Goal: Book appointment/travel/reservation

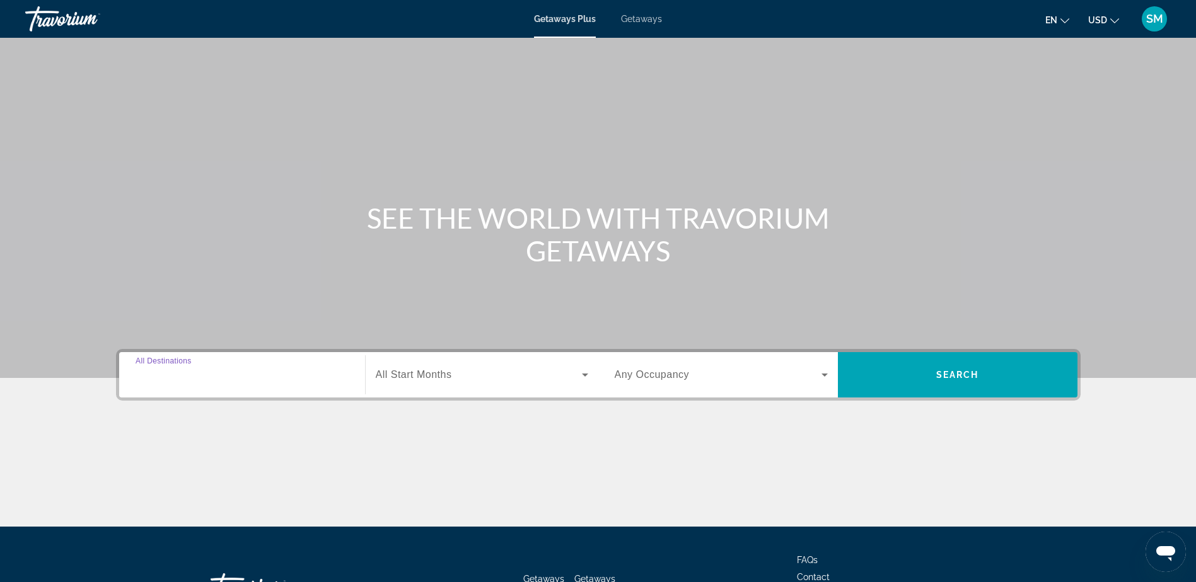
click at [296, 382] on input "Destination All Destinations" at bounding box center [242, 375] width 213 height 15
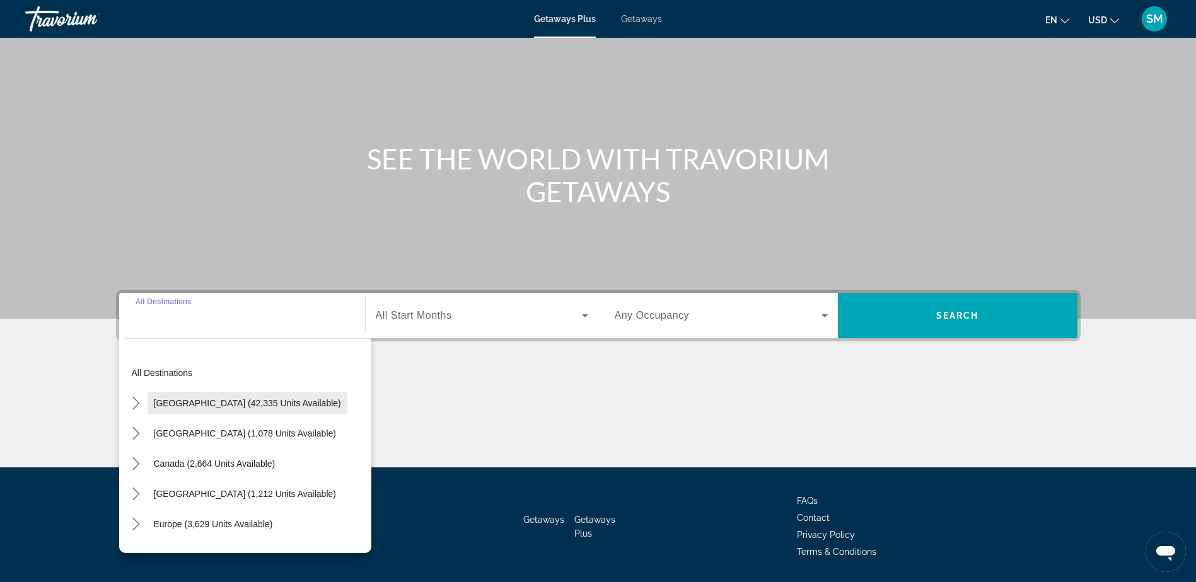
scroll to position [99, 0]
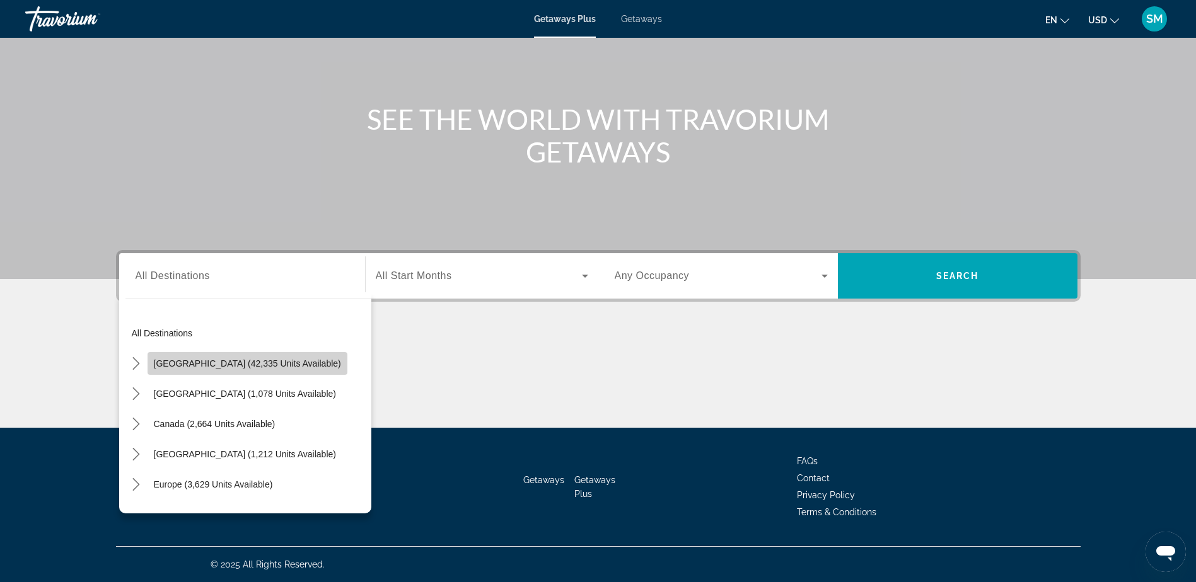
click at [280, 366] on span "[GEOGRAPHIC_DATA] (42,335 units available)" at bounding box center [247, 364] width 187 height 10
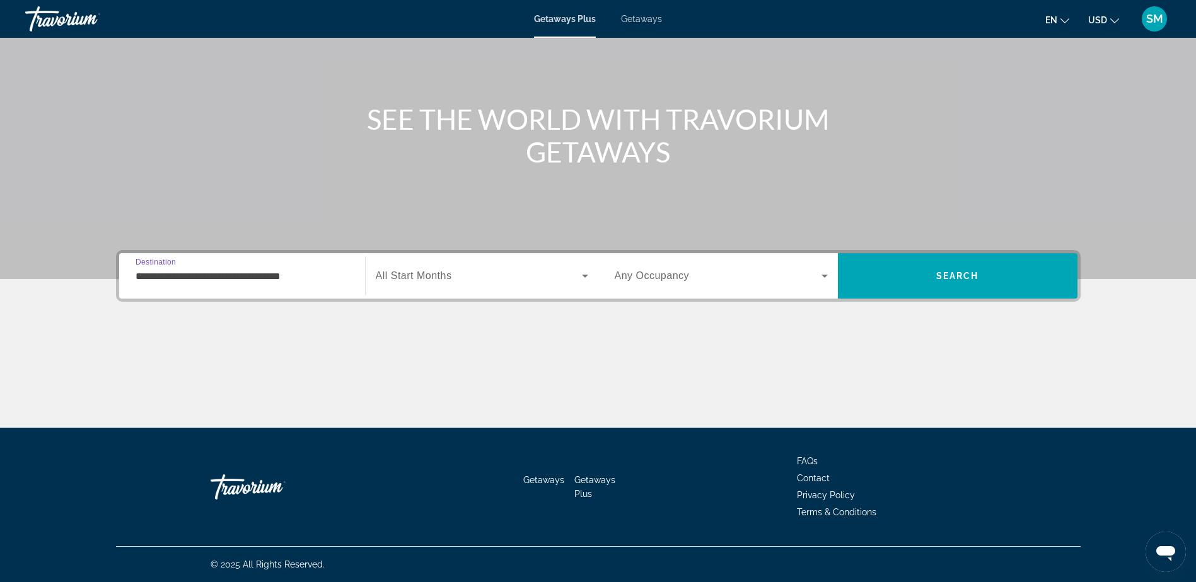
click at [286, 280] on input "**********" at bounding box center [242, 276] width 213 height 15
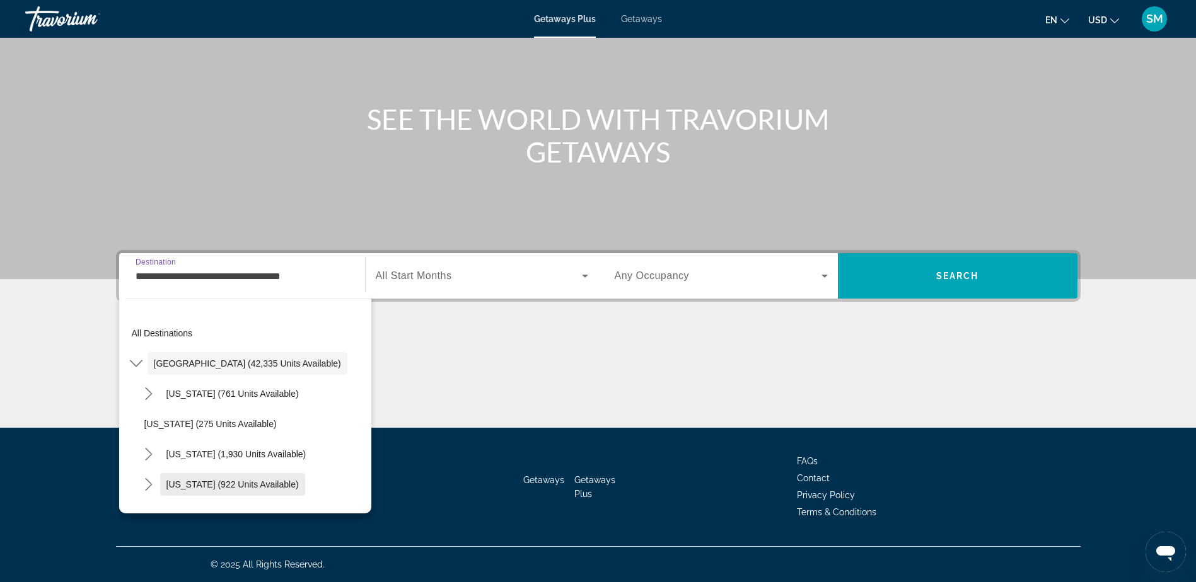
click at [288, 489] on span "Select destination: Colorado (922 units available)" at bounding box center [232, 485] width 145 height 30
type input "**********"
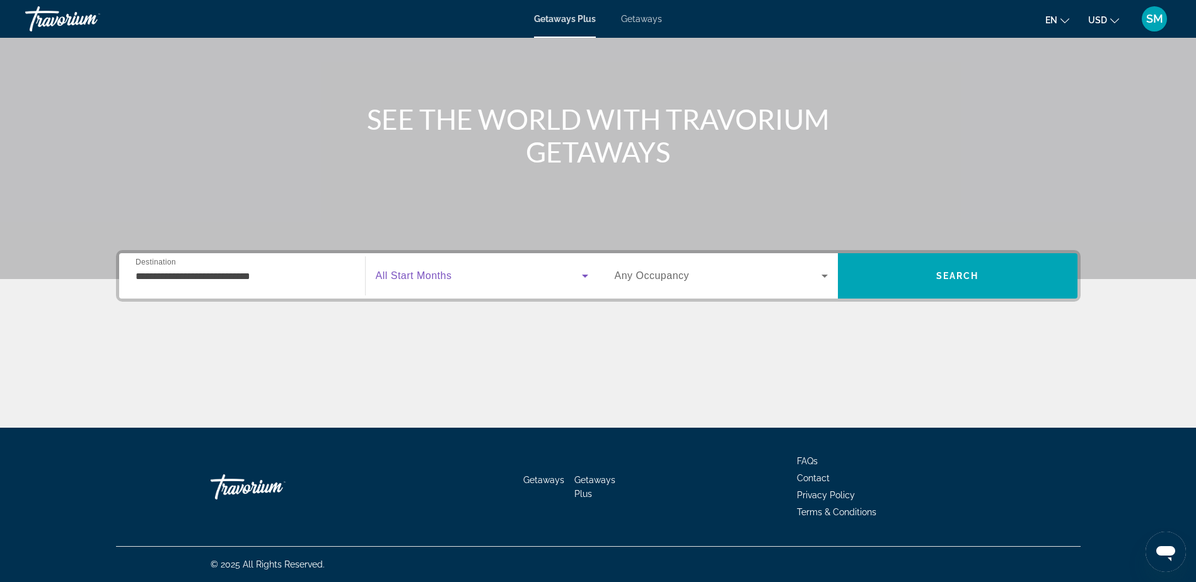
click at [583, 277] on icon "Search widget" at bounding box center [584, 276] width 15 height 15
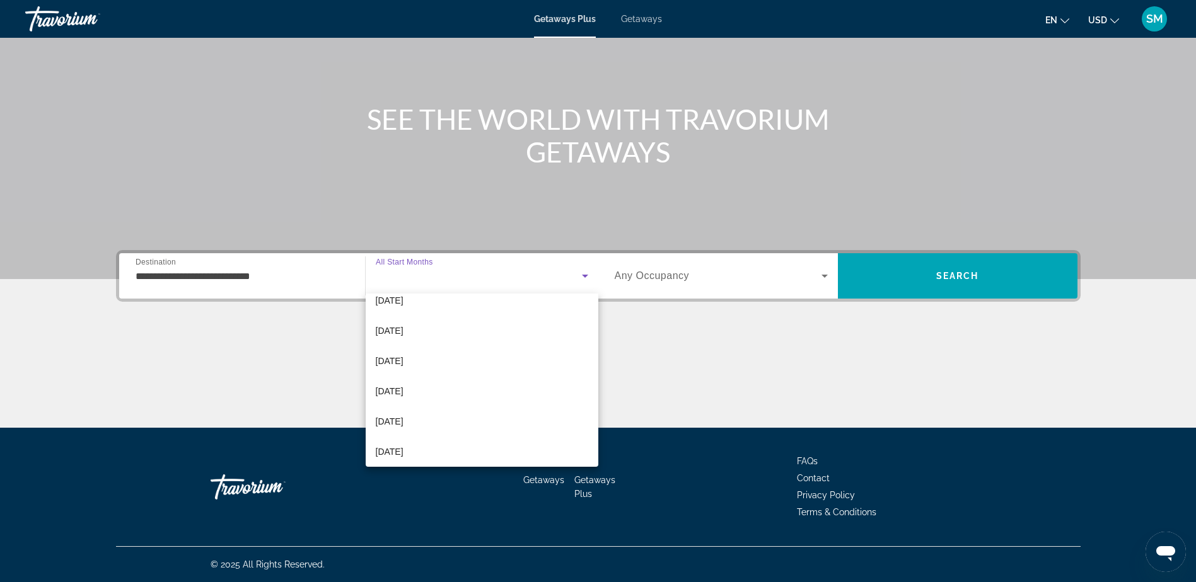
scroll to position [185, 0]
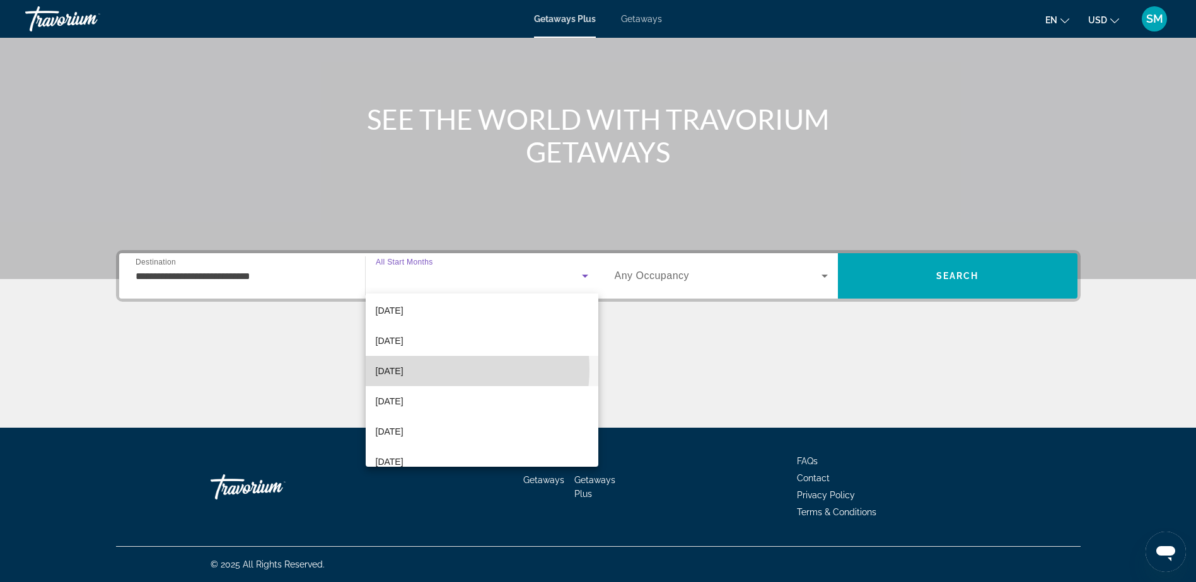
click at [439, 369] on mat-option "[DATE]" at bounding box center [482, 371] width 233 height 30
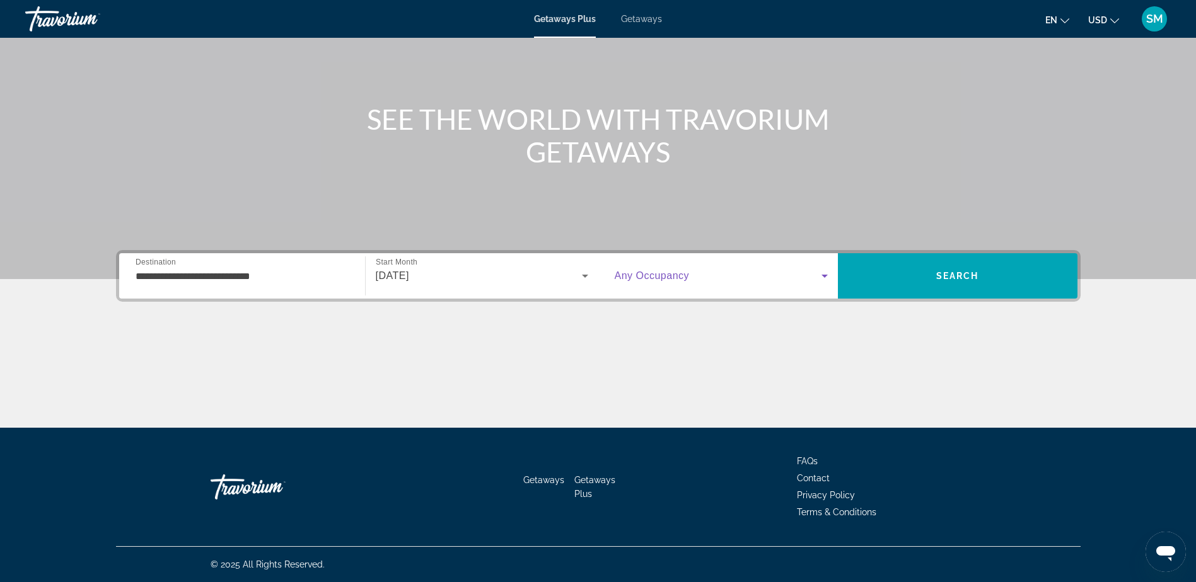
click at [823, 274] on icon "Search widget" at bounding box center [824, 276] width 15 height 15
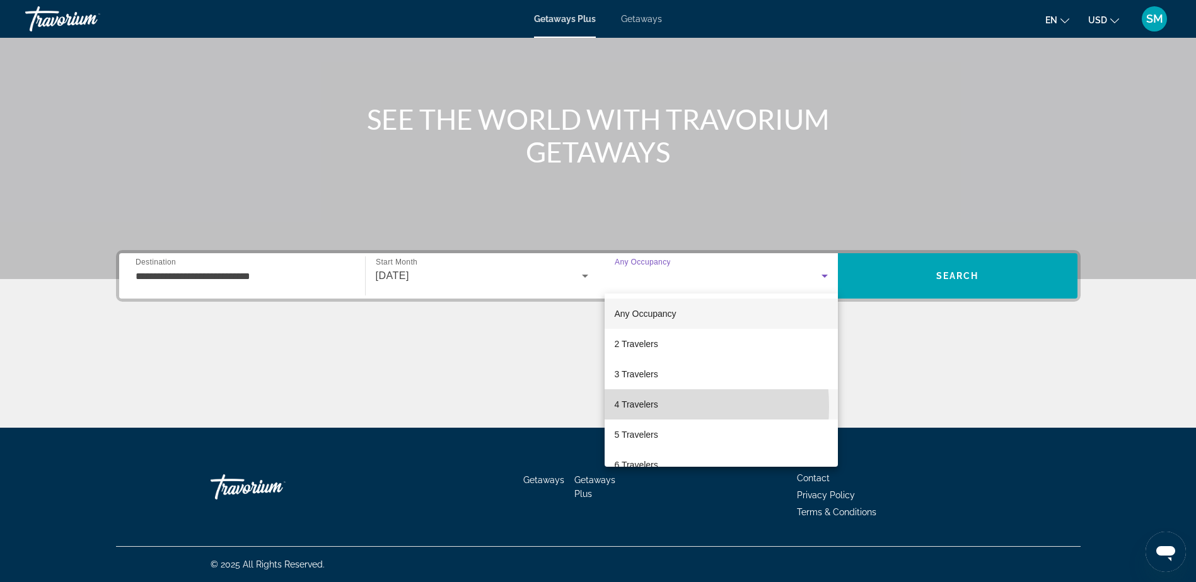
click at [627, 407] on span "4 Travelers" at bounding box center [636, 404] width 43 height 15
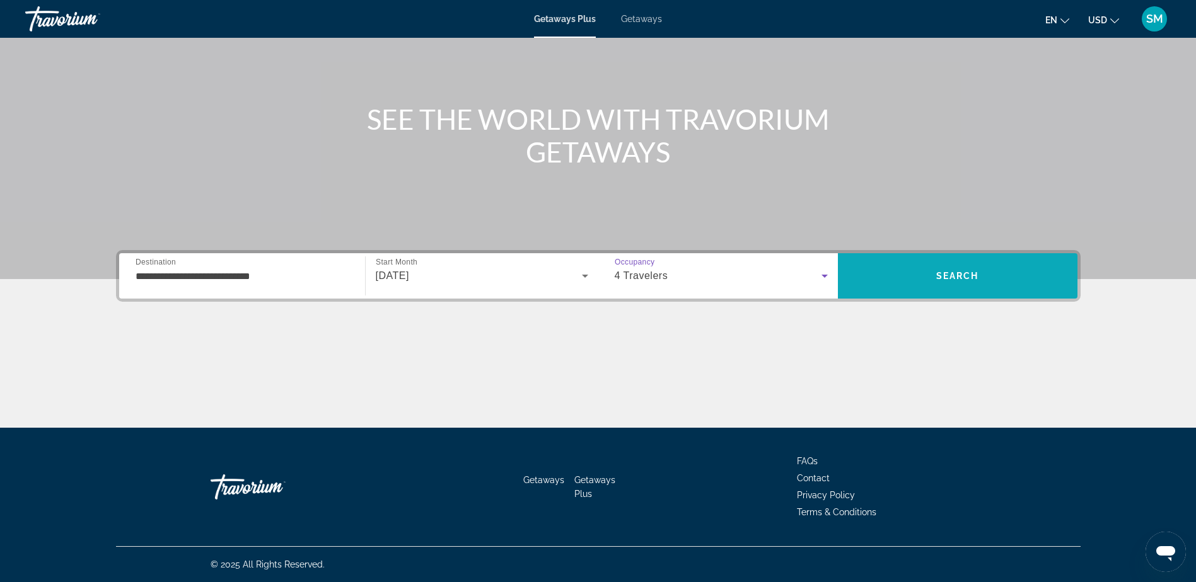
click at [972, 279] on span "Search" at bounding box center [957, 276] width 43 height 10
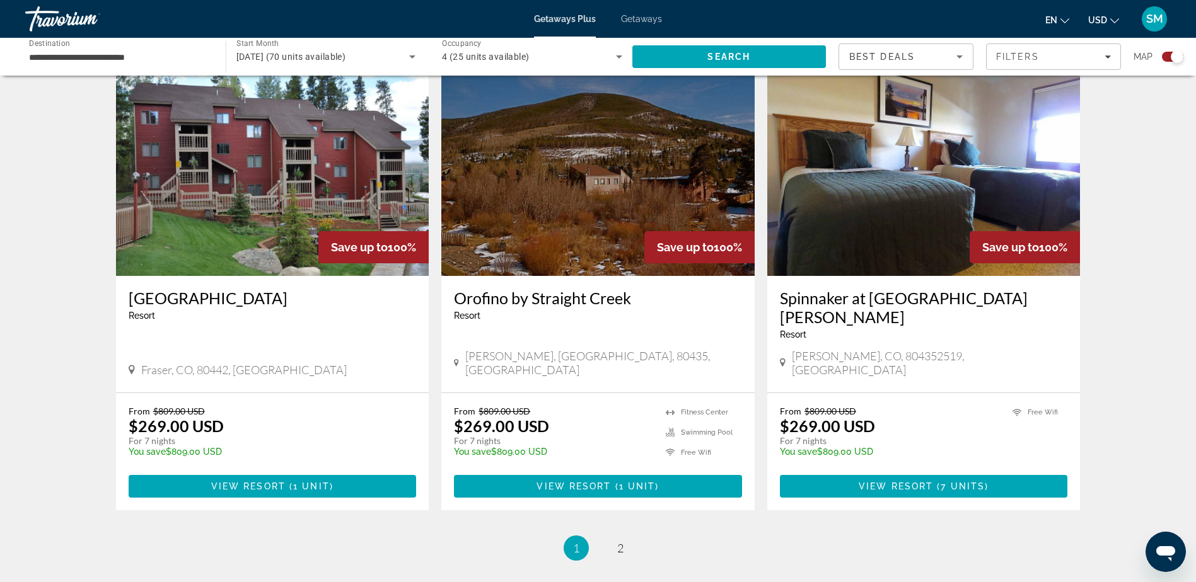
scroll to position [1765, 0]
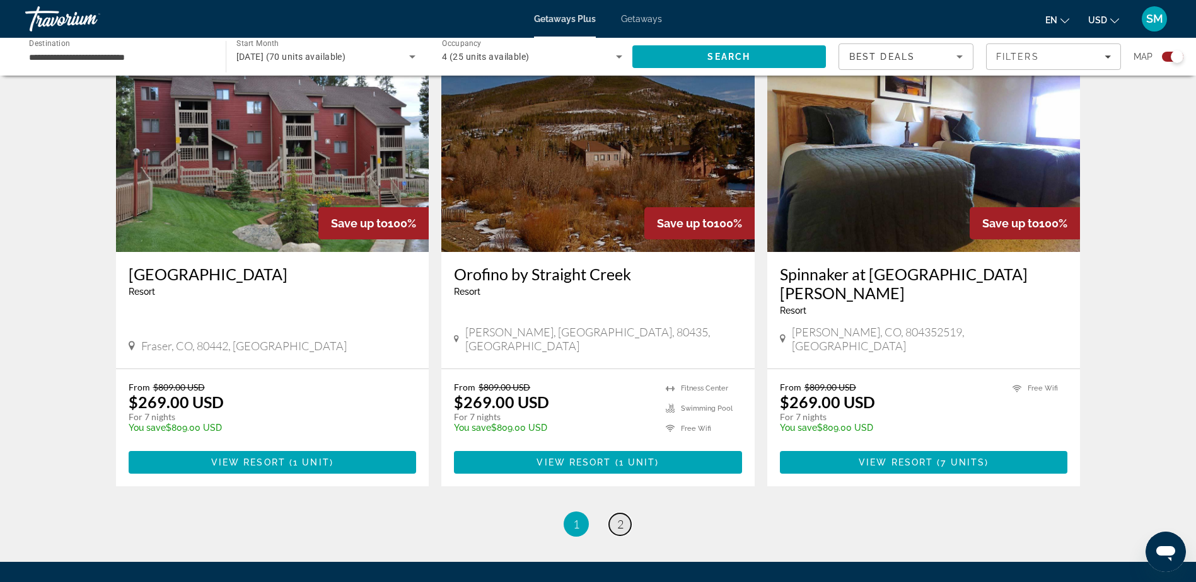
click at [617, 518] on span "2" at bounding box center [620, 525] width 6 height 14
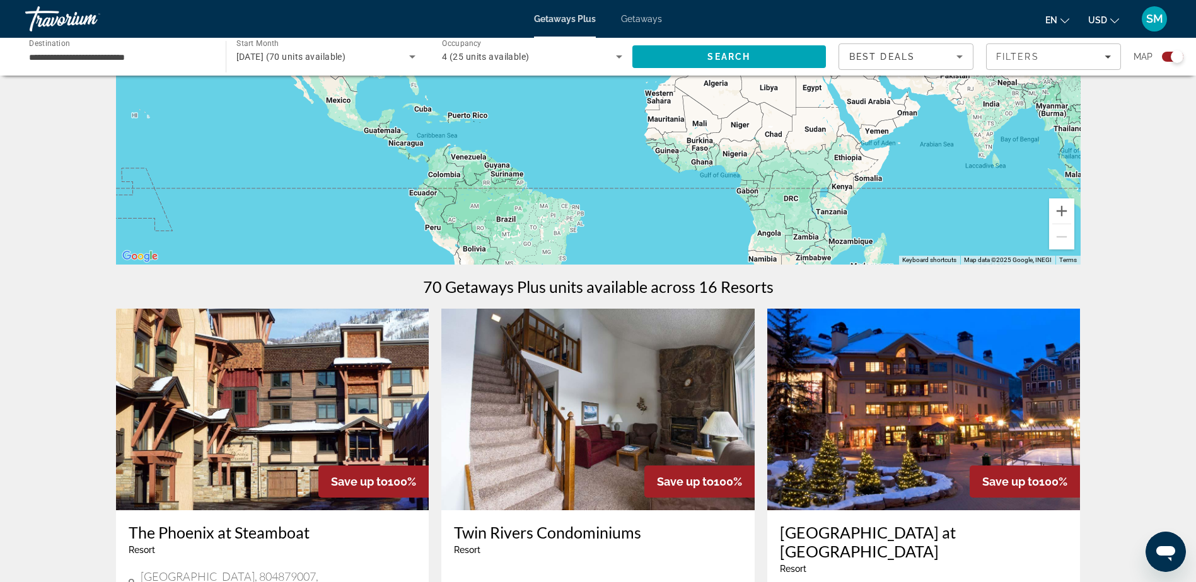
scroll to position [252, 0]
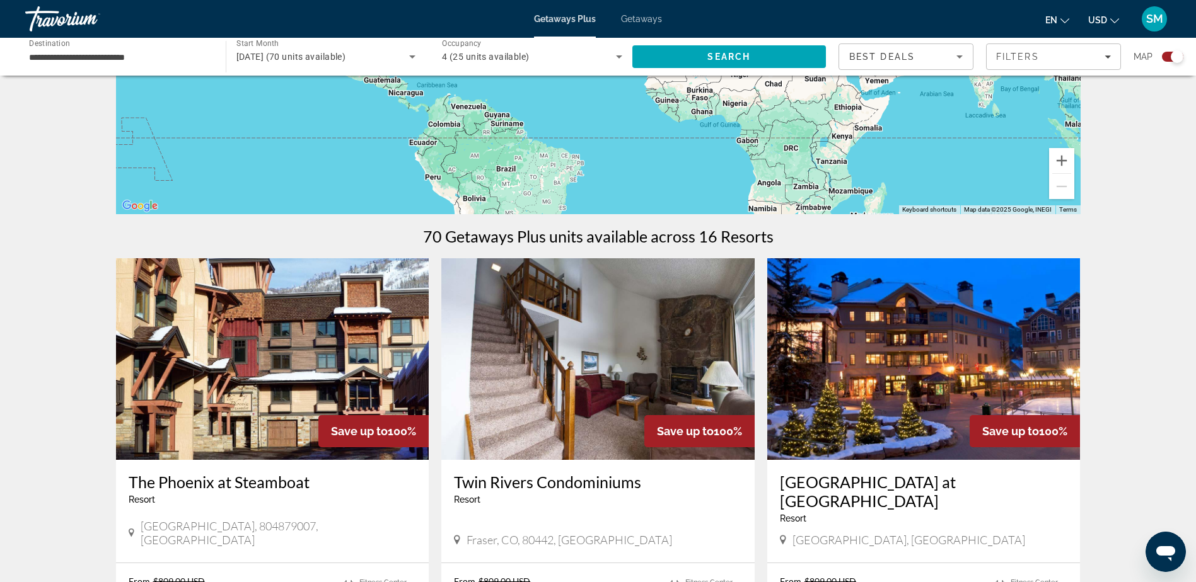
click at [977, 373] on img "Main content" at bounding box center [923, 359] width 313 height 202
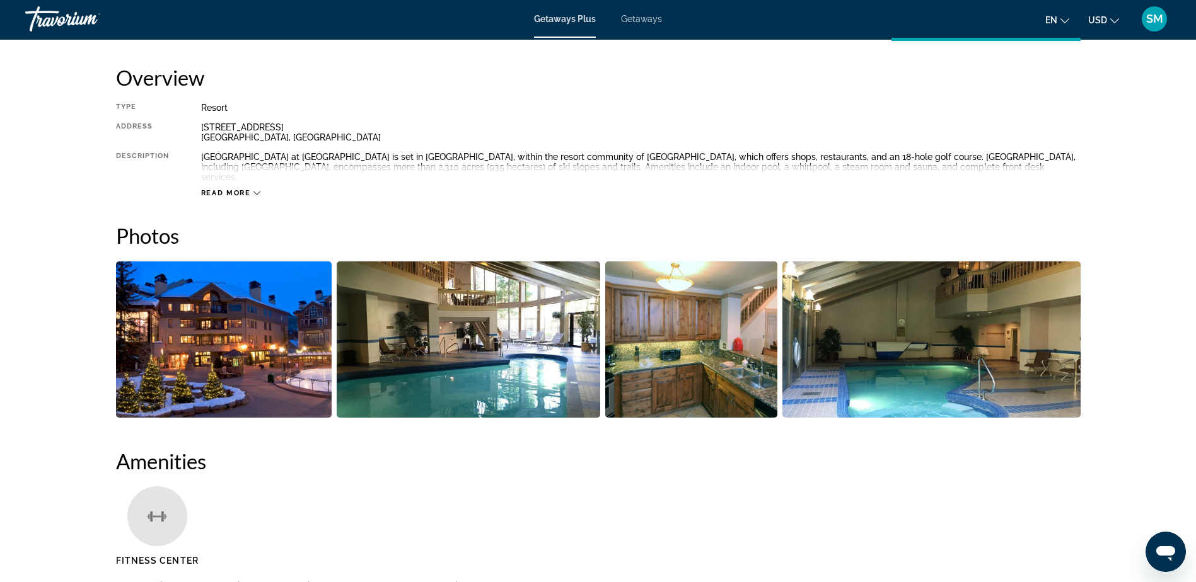
scroll to position [378, 0]
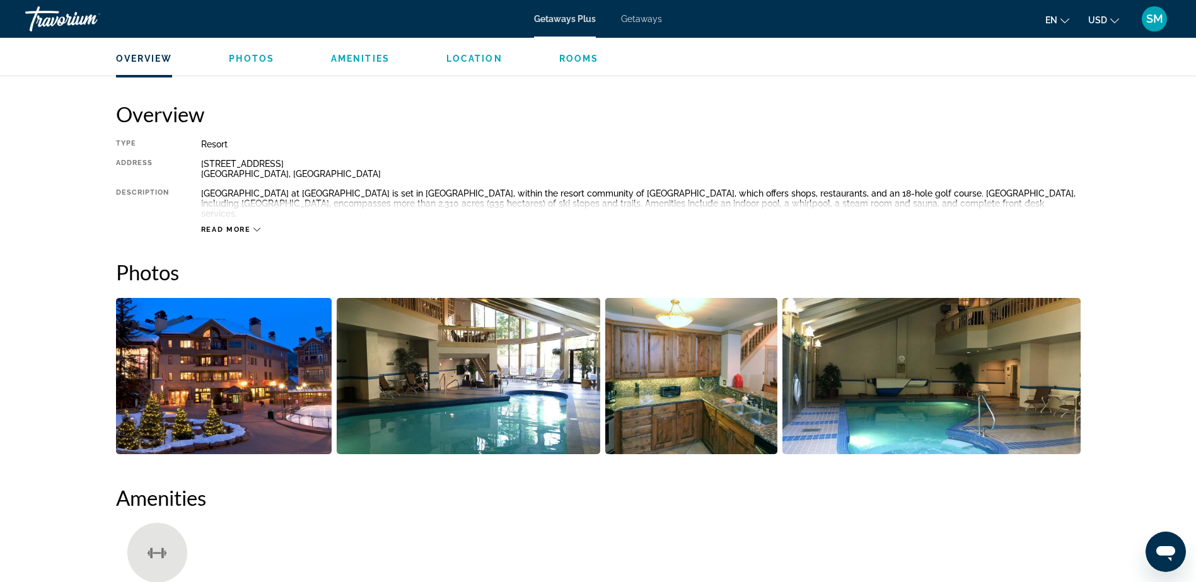
click at [942, 348] on img "Open full-screen image slider" at bounding box center [931, 376] width 298 height 156
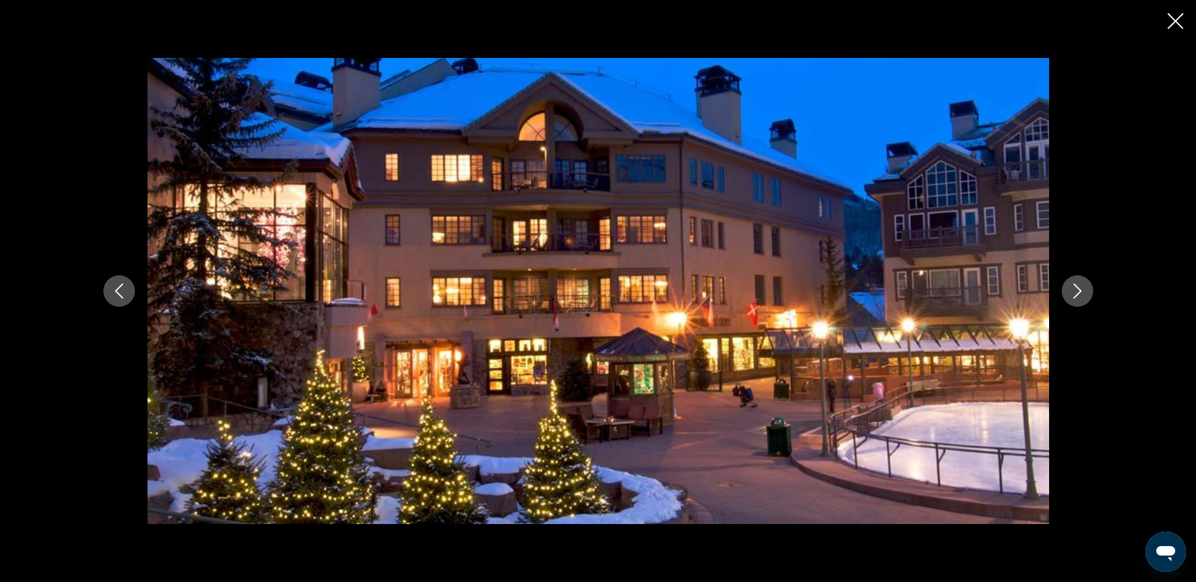
click at [1077, 296] on icon "Next image" at bounding box center [1077, 291] width 15 height 15
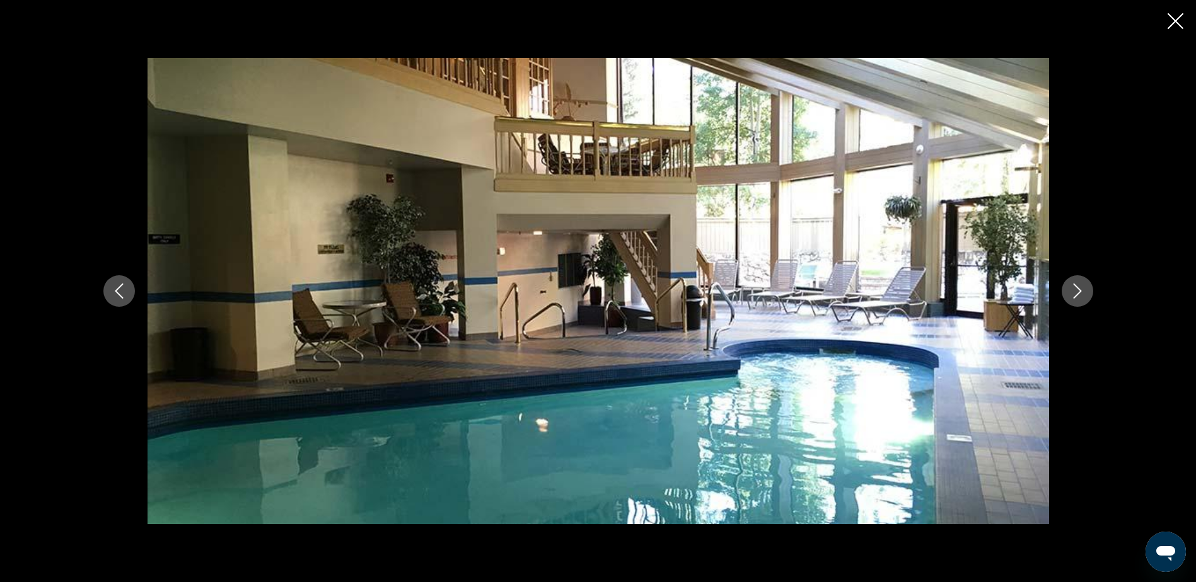
click at [1077, 296] on icon "Next image" at bounding box center [1077, 291] width 15 height 15
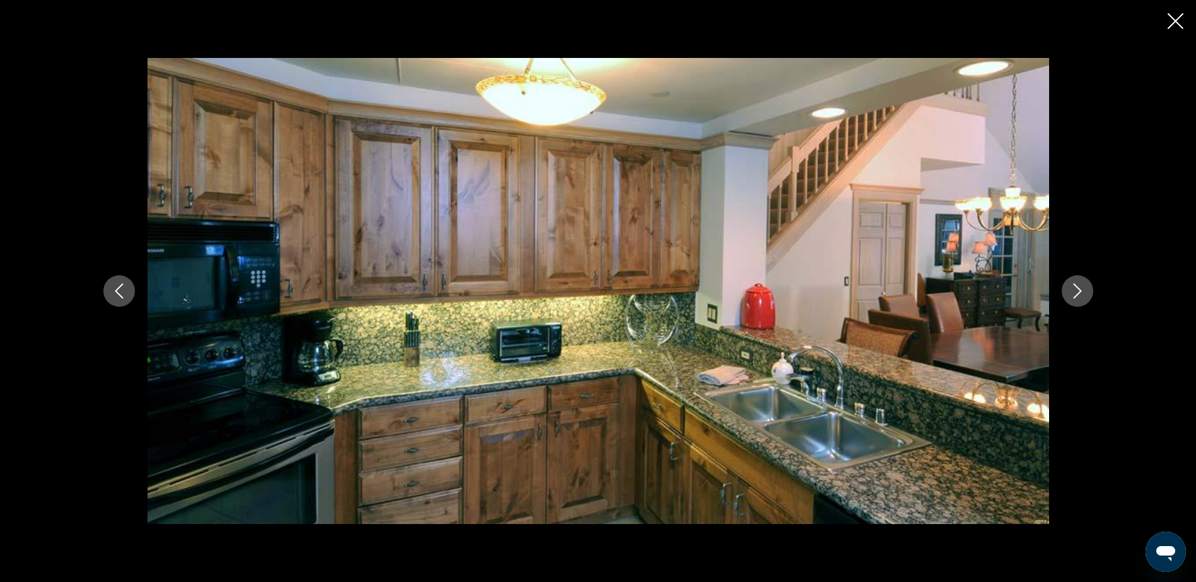
click at [1077, 296] on icon "Next image" at bounding box center [1077, 291] width 15 height 15
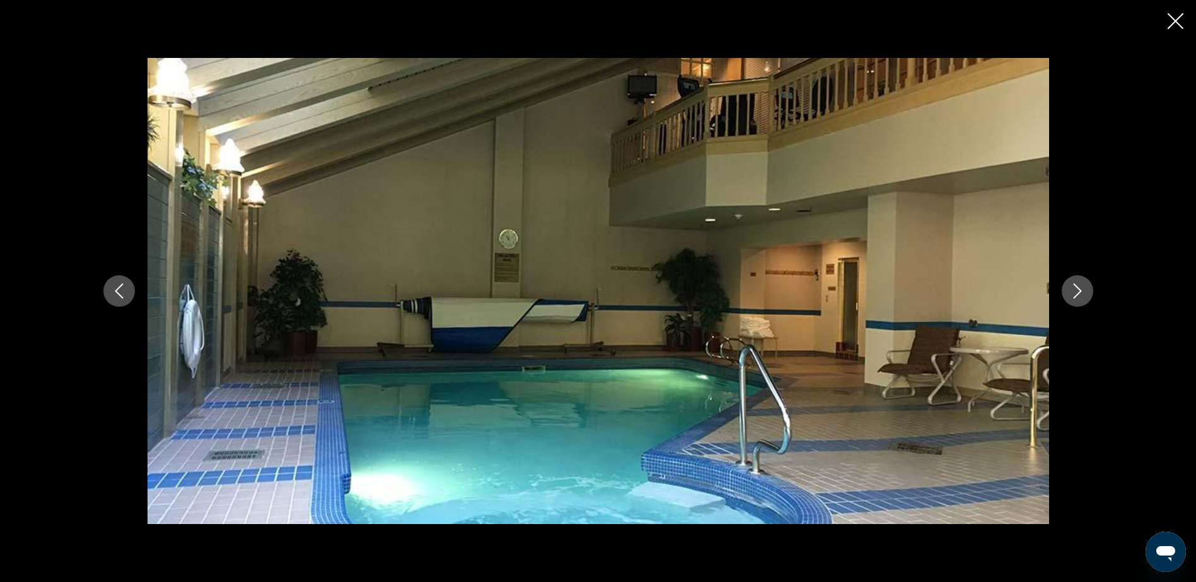
click at [1077, 296] on icon "Next image" at bounding box center [1077, 291] width 15 height 15
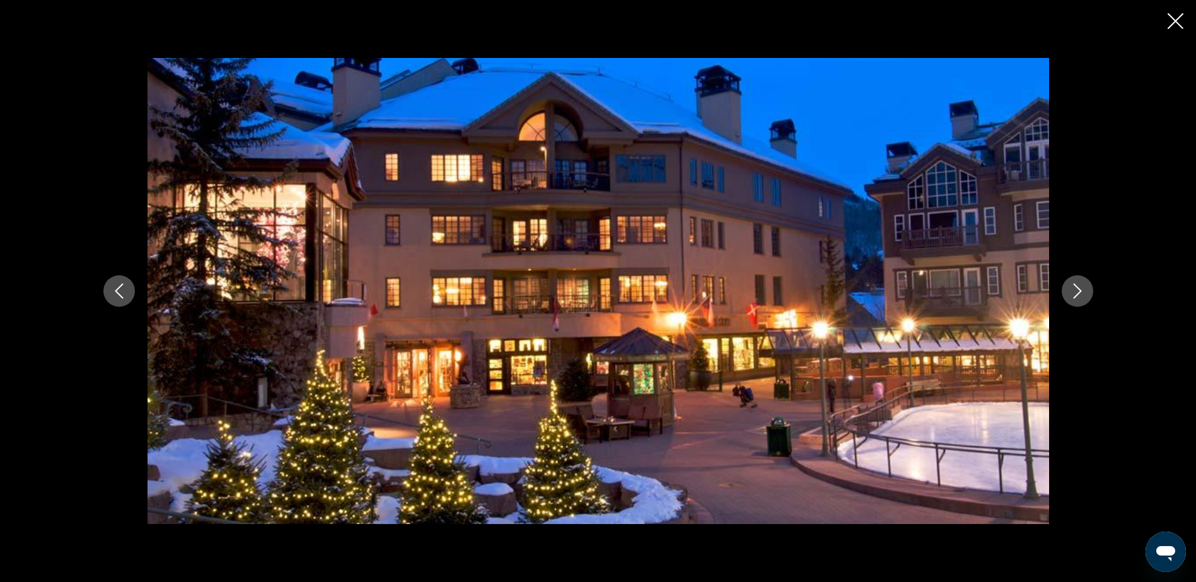
click at [1077, 296] on icon "Next image" at bounding box center [1077, 291] width 15 height 15
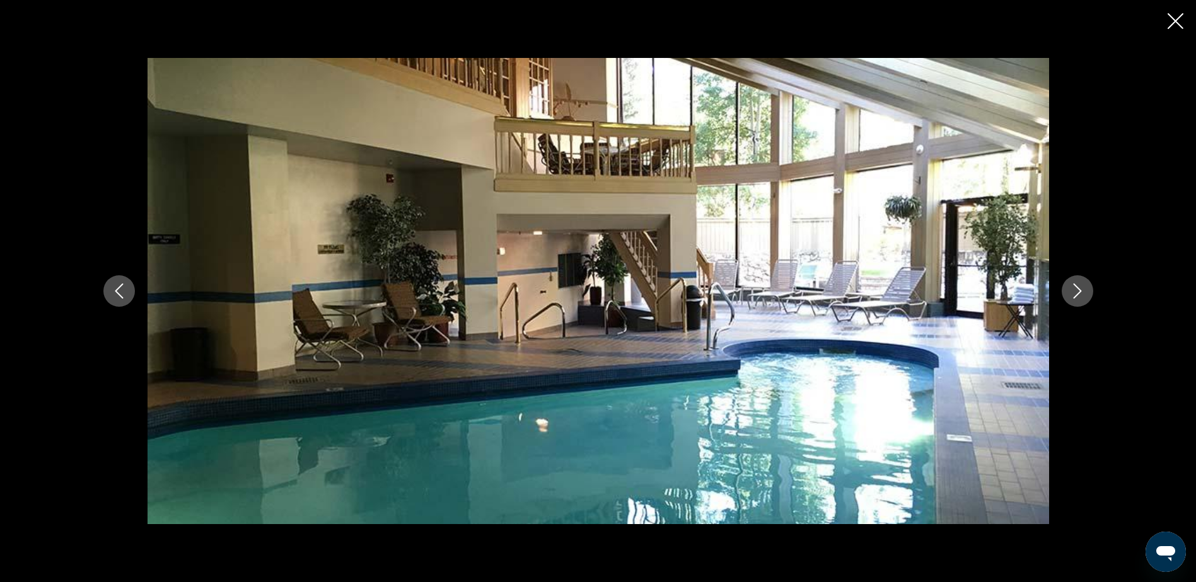
click at [1077, 296] on icon "Next image" at bounding box center [1077, 291] width 15 height 15
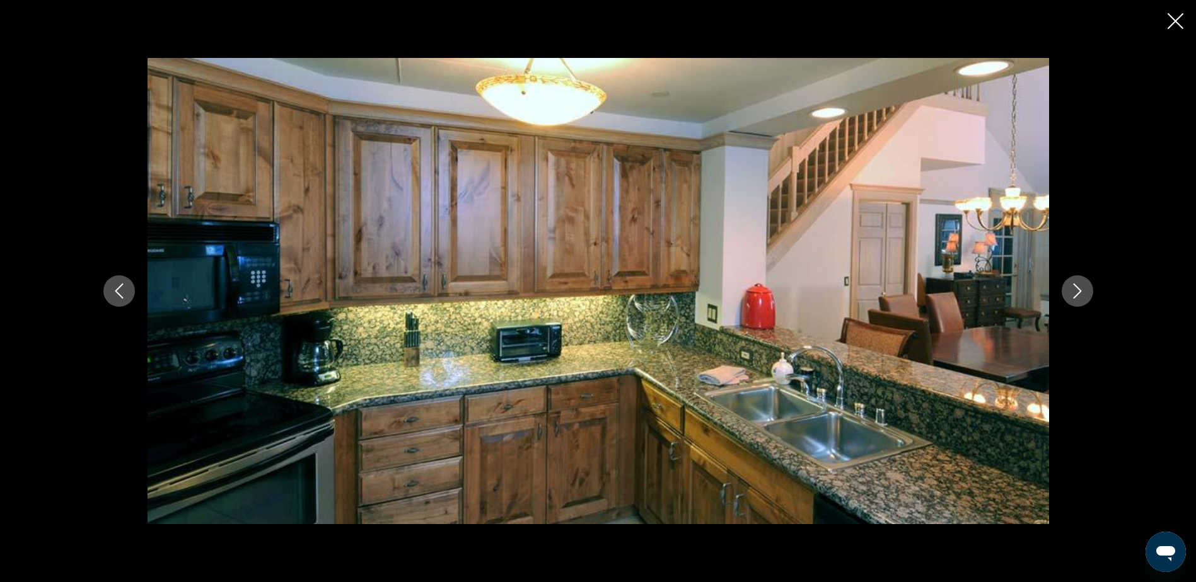
click at [1077, 296] on icon "Next image" at bounding box center [1077, 291] width 15 height 15
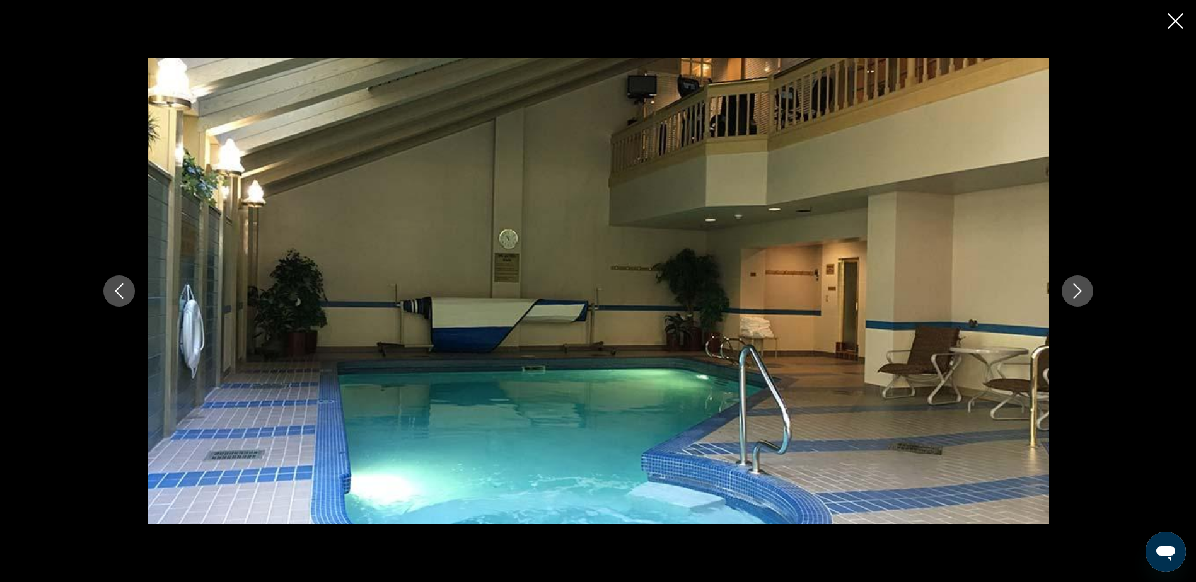
click at [1077, 296] on icon "Next image" at bounding box center [1077, 291] width 15 height 15
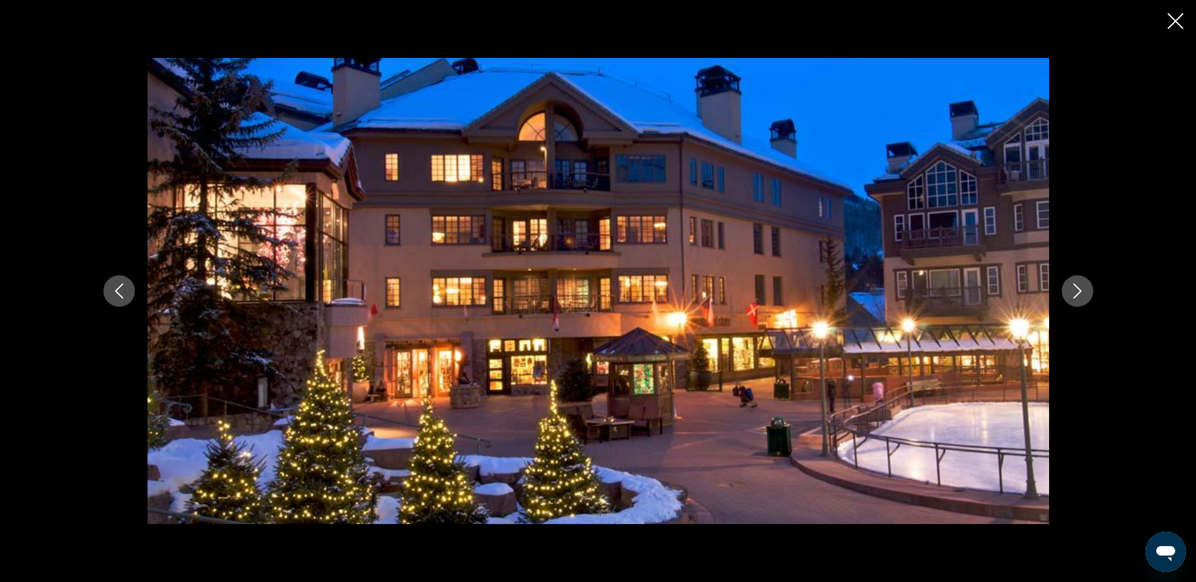
click at [1077, 296] on icon "Next image" at bounding box center [1077, 291] width 15 height 15
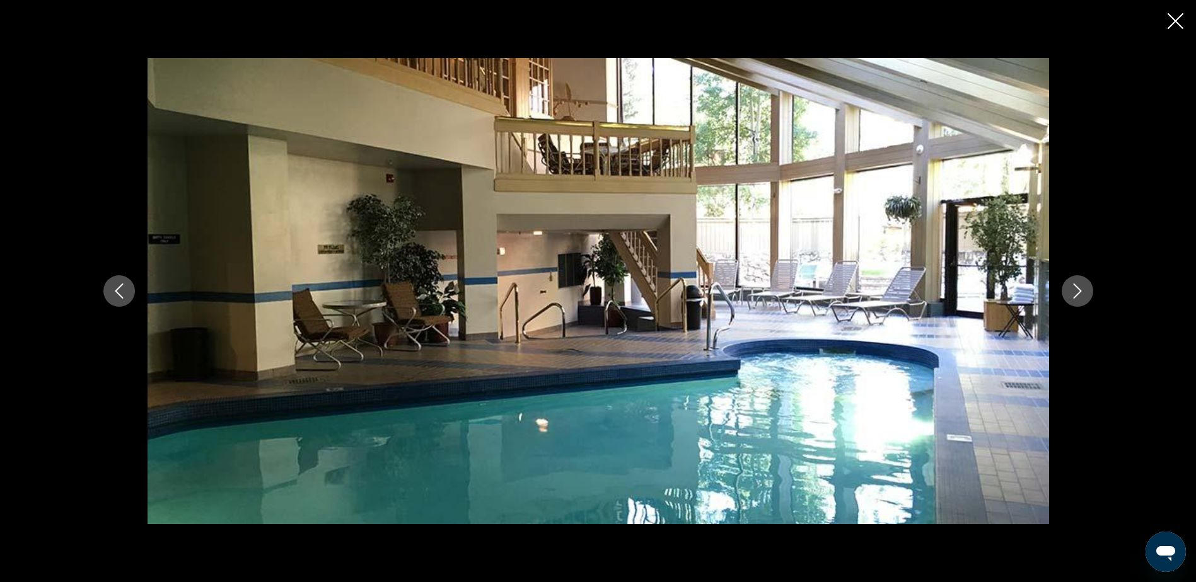
click at [1077, 296] on icon "Next image" at bounding box center [1077, 291] width 15 height 15
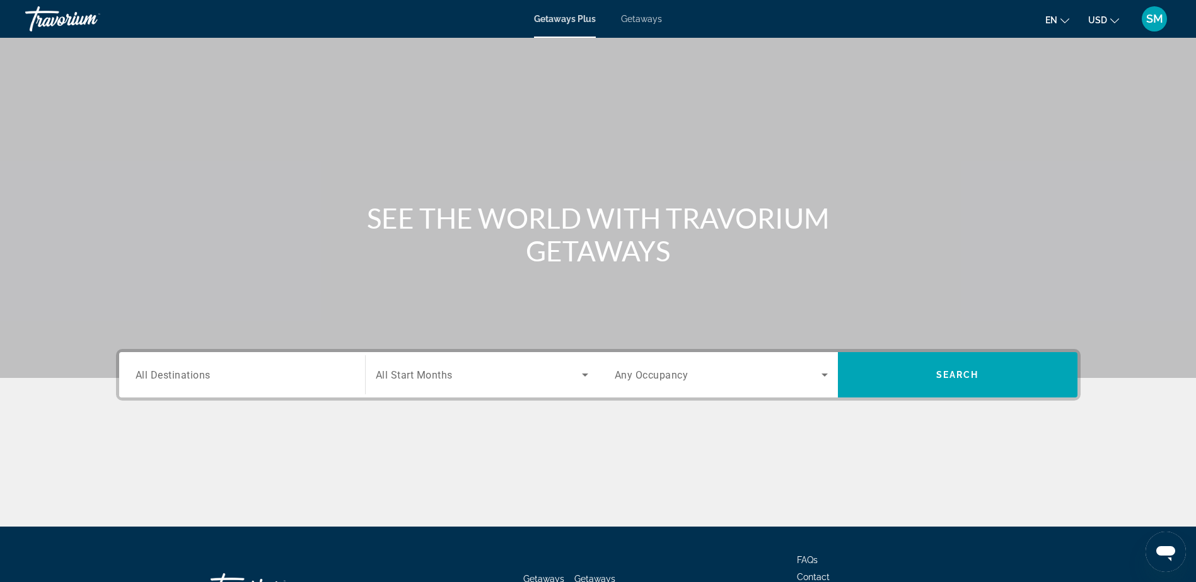
click at [204, 384] on div "Search widget" at bounding box center [242, 375] width 213 height 36
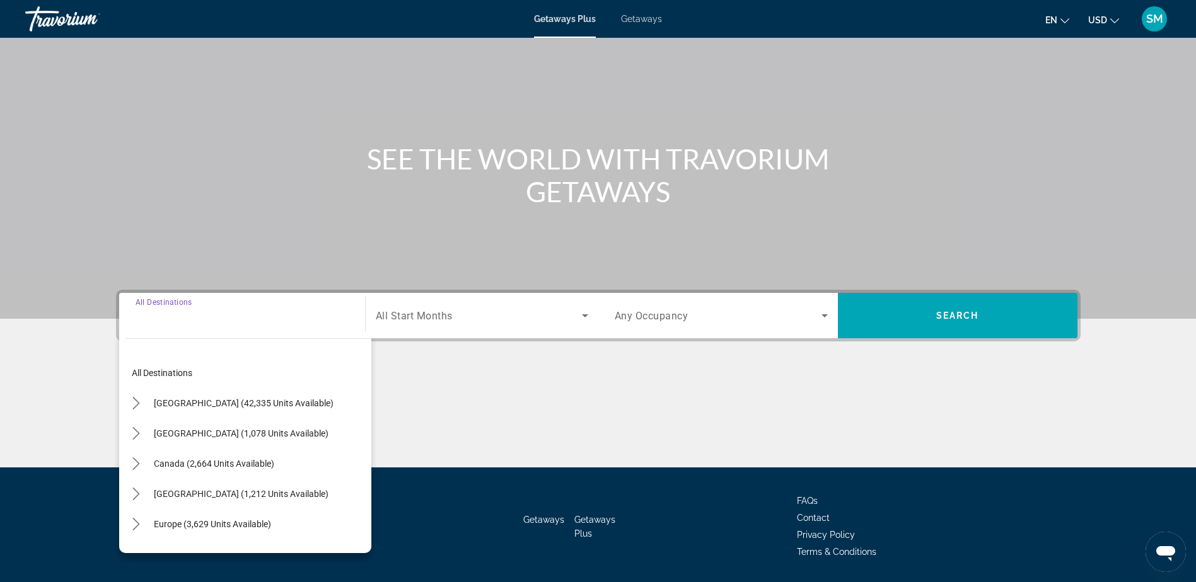
scroll to position [99, 0]
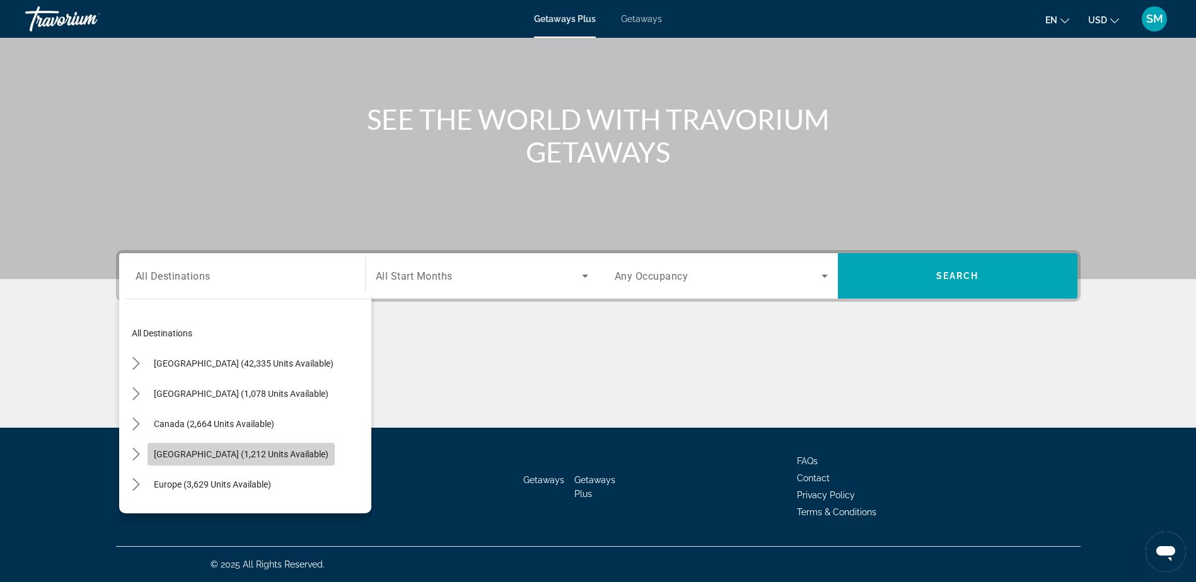
click at [218, 454] on span "[GEOGRAPHIC_DATA] (1,212 units available)" at bounding box center [241, 454] width 175 height 10
type input "**********"
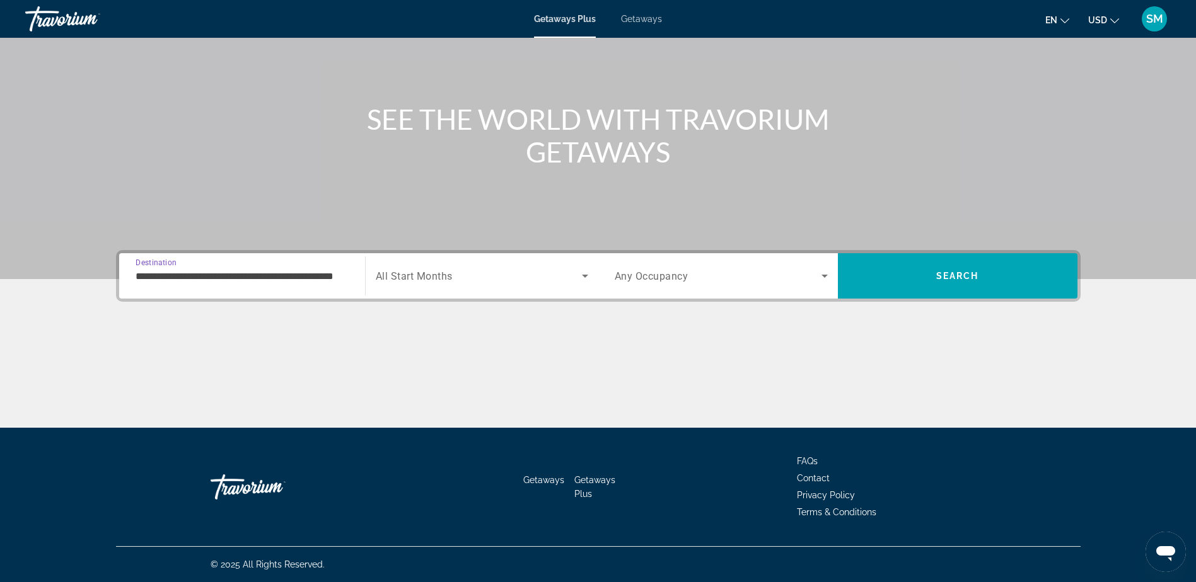
click at [584, 278] on icon "Search widget" at bounding box center [584, 276] width 15 height 15
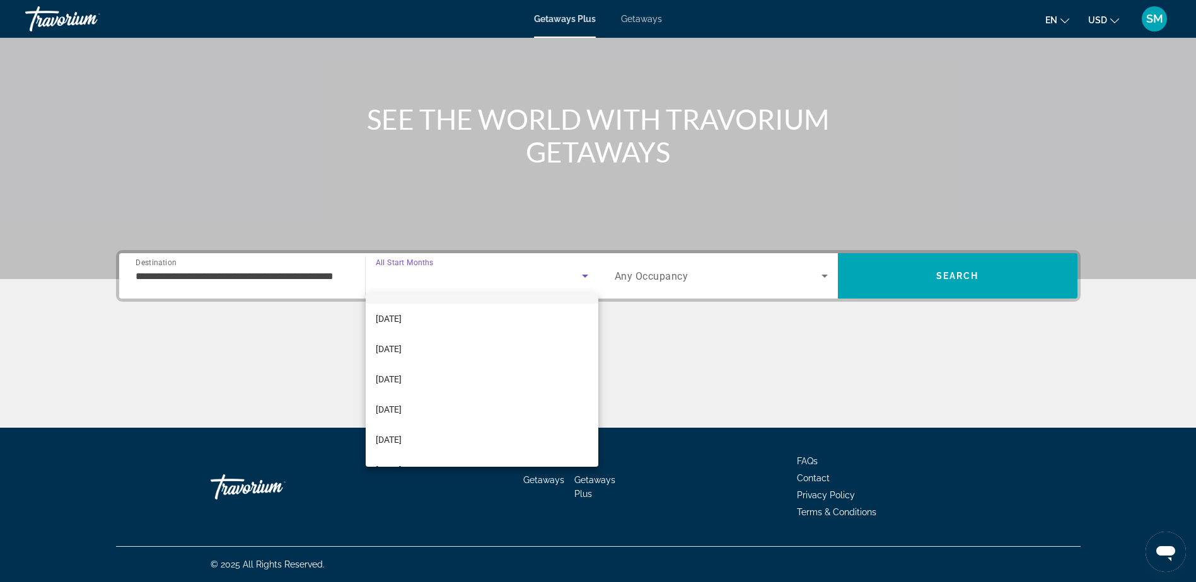
scroll to position [143, 0]
click at [402, 385] on span "[DATE]" at bounding box center [389, 382] width 26 height 15
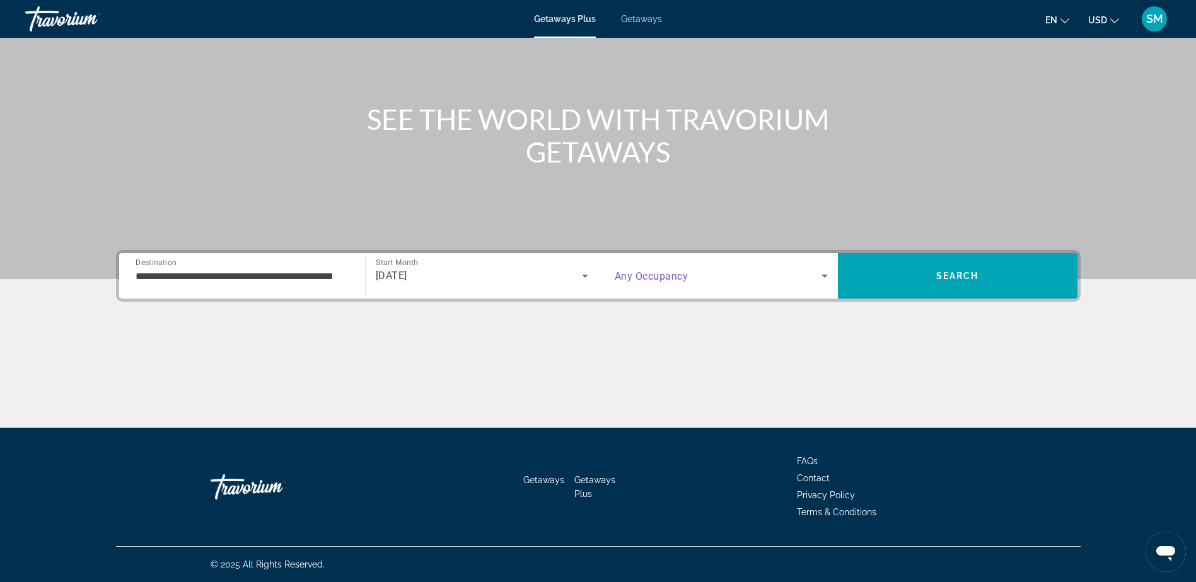
click at [825, 274] on icon "Search widget" at bounding box center [824, 276] width 15 height 15
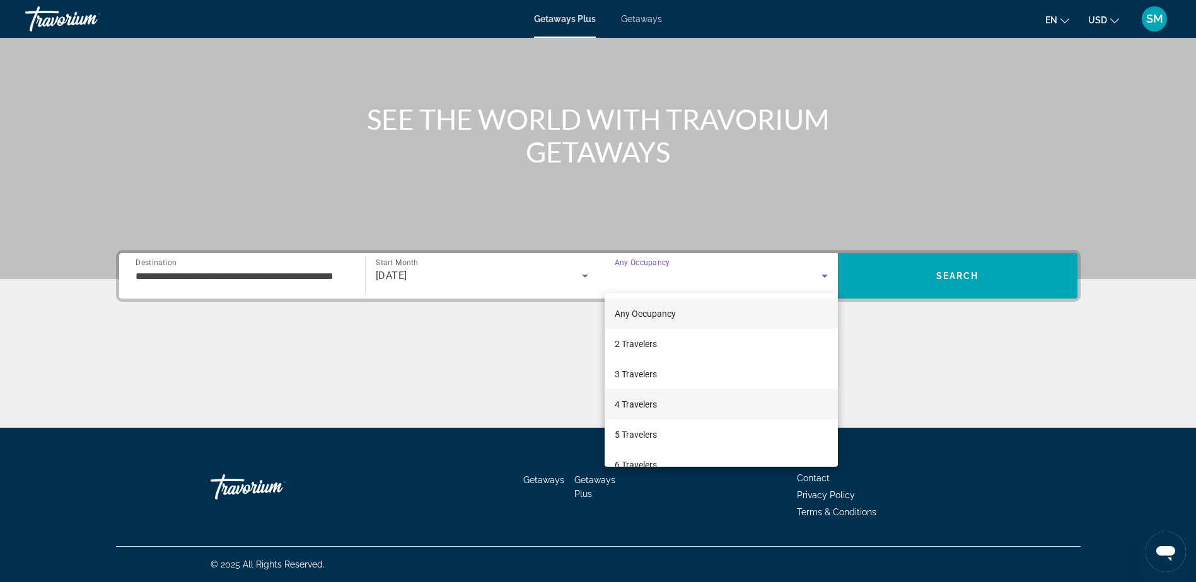
click at [668, 407] on mat-option "4 Travelers" at bounding box center [720, 405] width 233 height 30
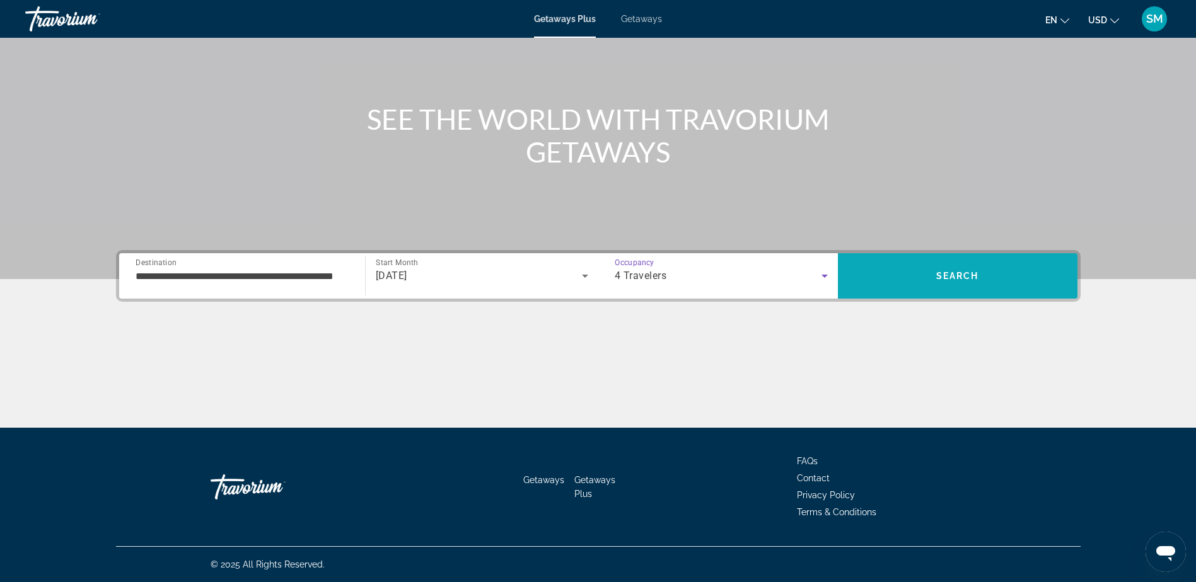
click at [966, 280] on span "Search" at bounding box center [957, 276] width 43 height 10
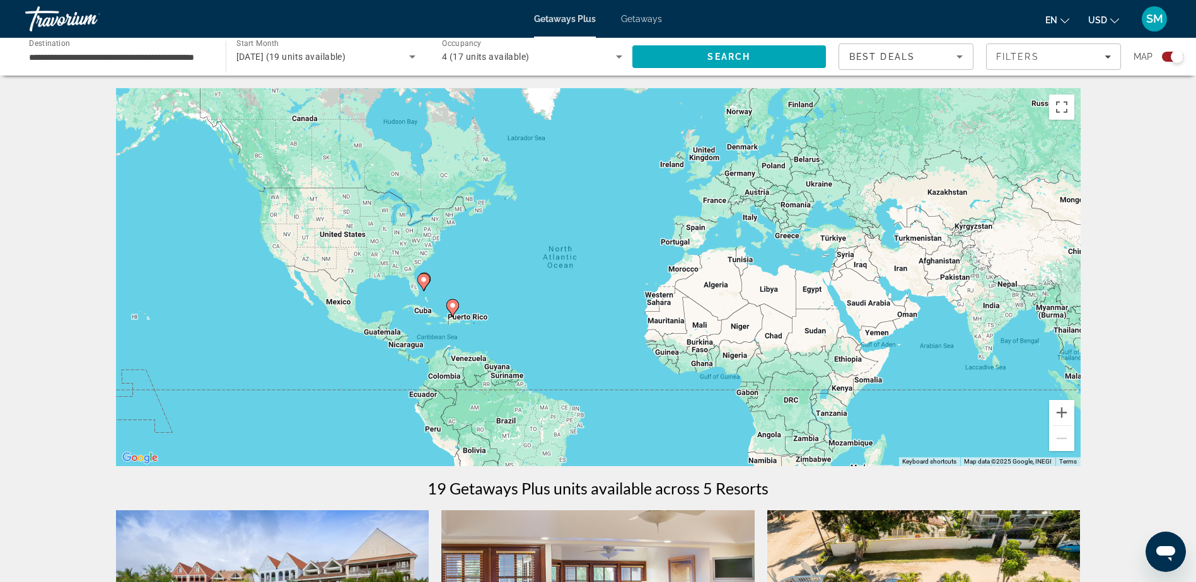
click at [425, 284] on icon "Main content" at bounding box center [422, 282] width 11 height 16
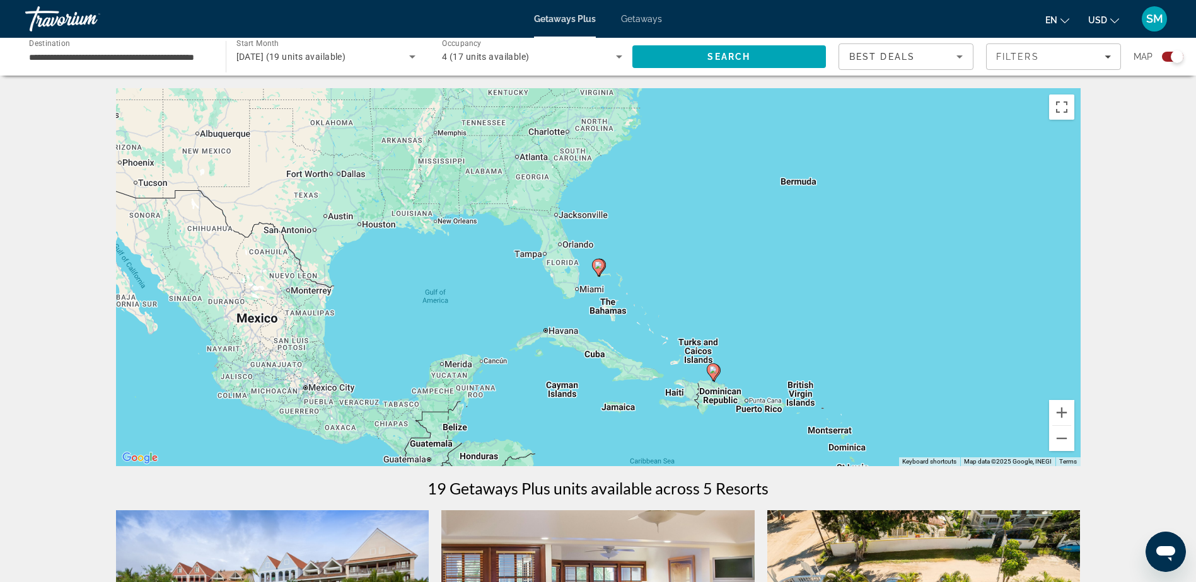
click at [599, 270] on icon "Main content" at bounding box center [597, 268] width 11 height 16
type input "**********"
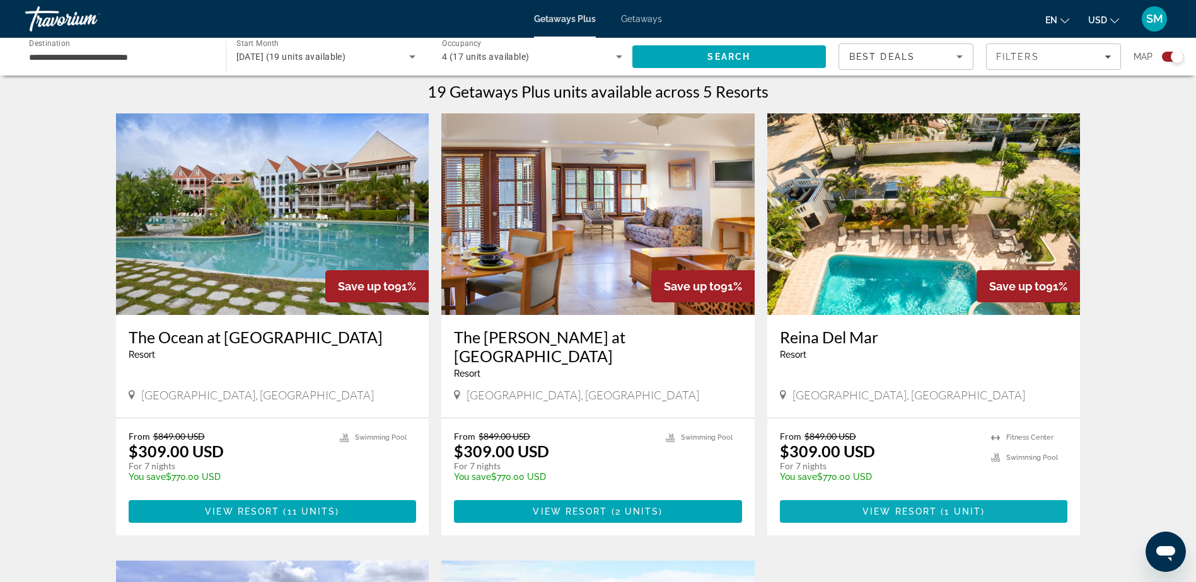
scroll to position [360, 0]
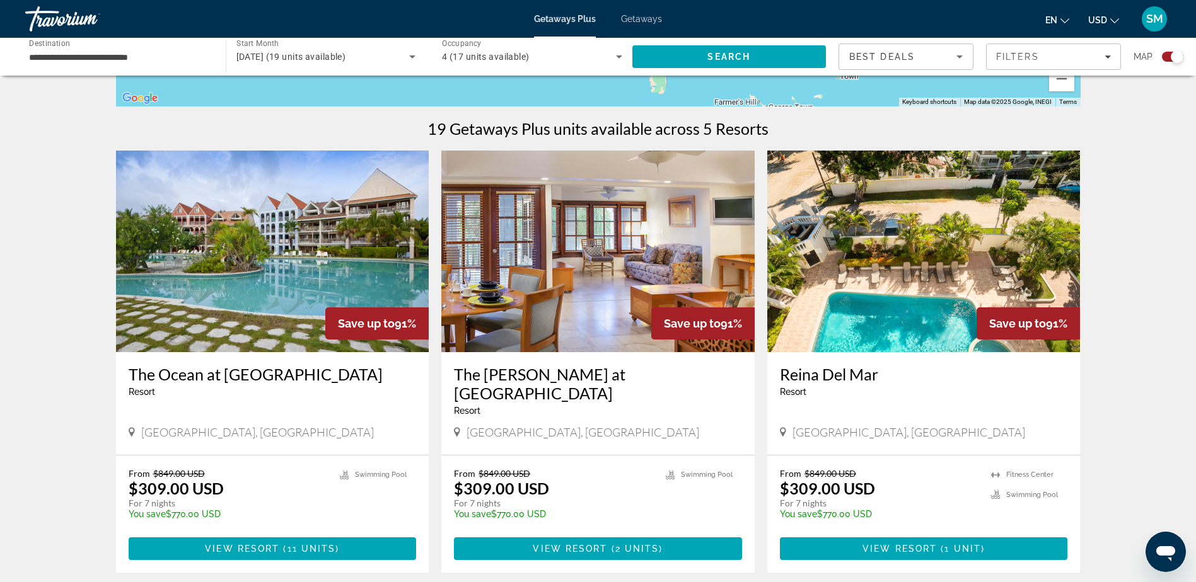
click at [275, 304] on img "Main content" at bounding box center [272, 252] width 313 height 202
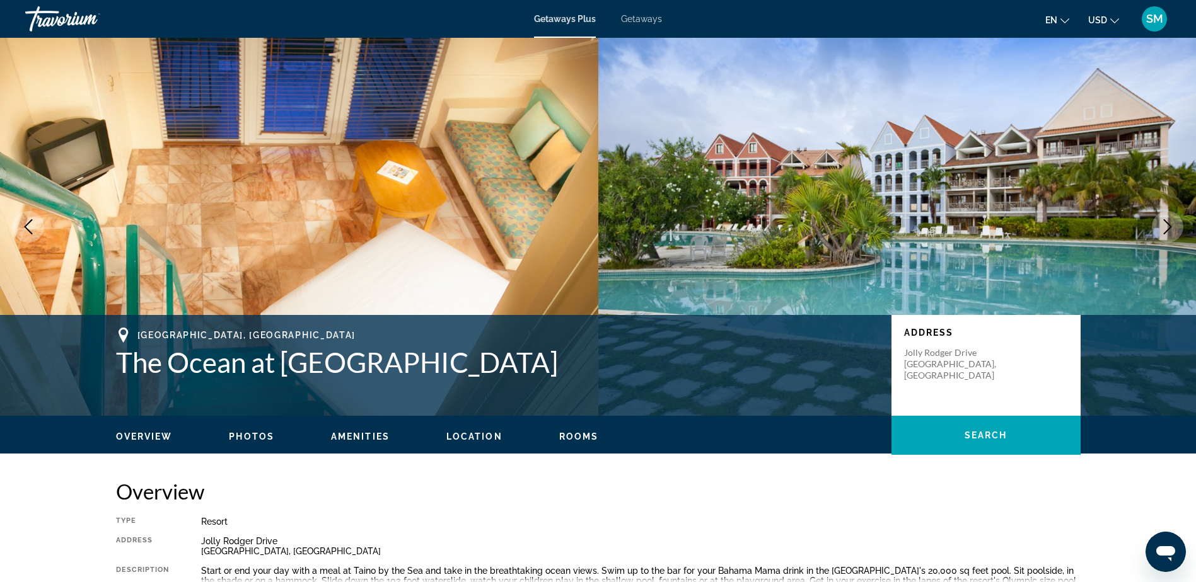
click at [1167, 226] on icon "Next image" at bounding box center [1167, 226] width 15 height 15
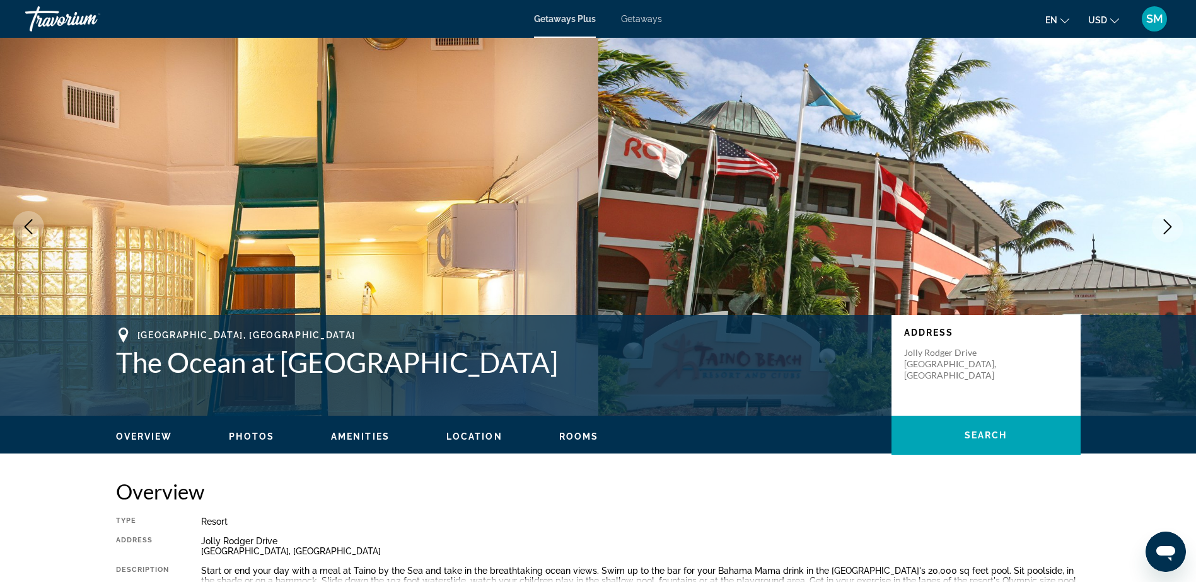
click at [1167, 226] on icon "Next image" at bounding box center [1167, 226] width 15 height 15
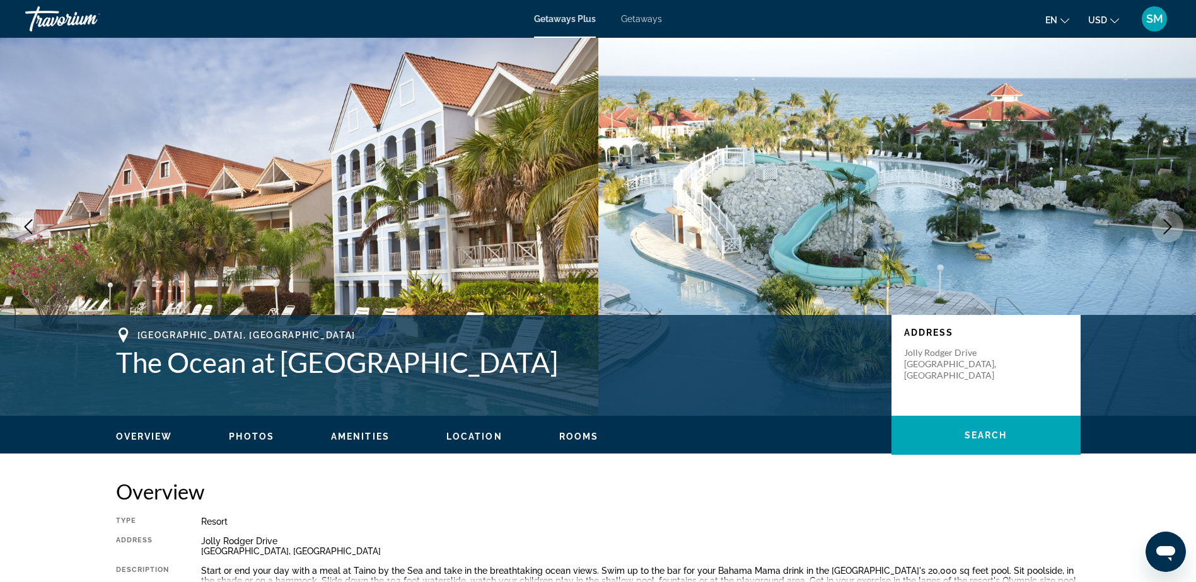
click at [1167, 226] on icon "Next image" at bounding box center [1167, 226] width 15 height 15
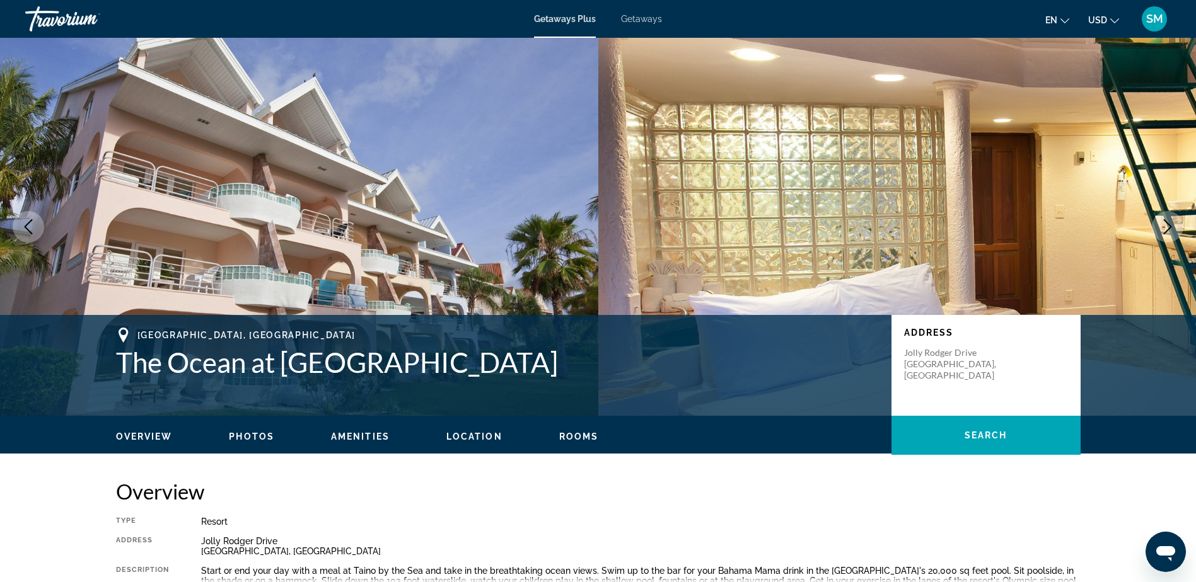
click at [1167, 226] on icon "Next image" at bounding box center [1167, 226] width 15 height 15
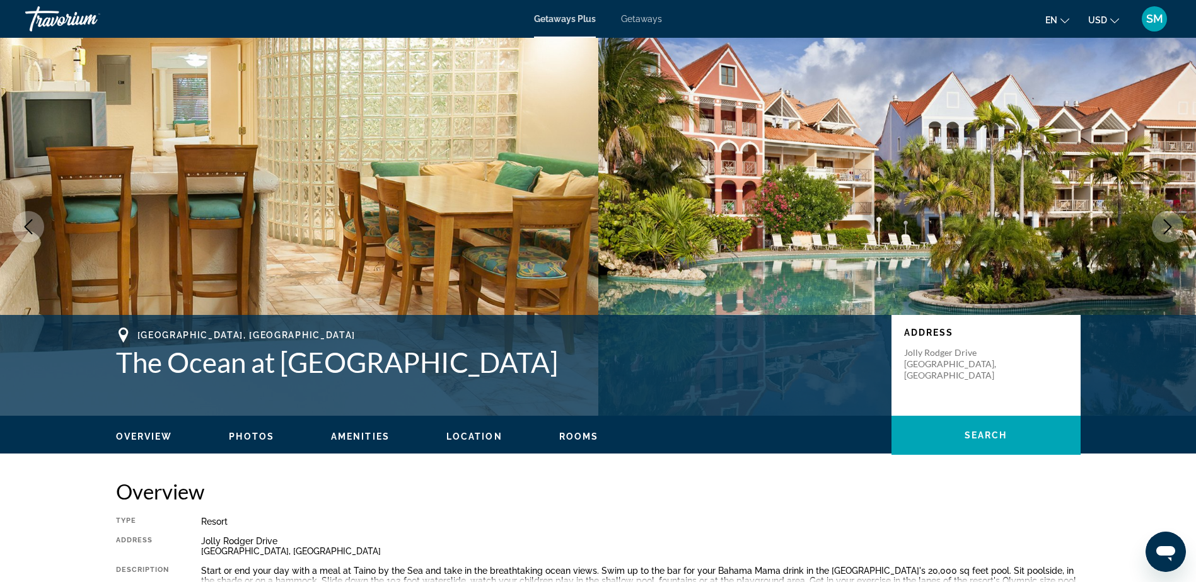
click at [1167, 226] on icon "Next image" at bounding box center [1167, 226] width 15 height 15
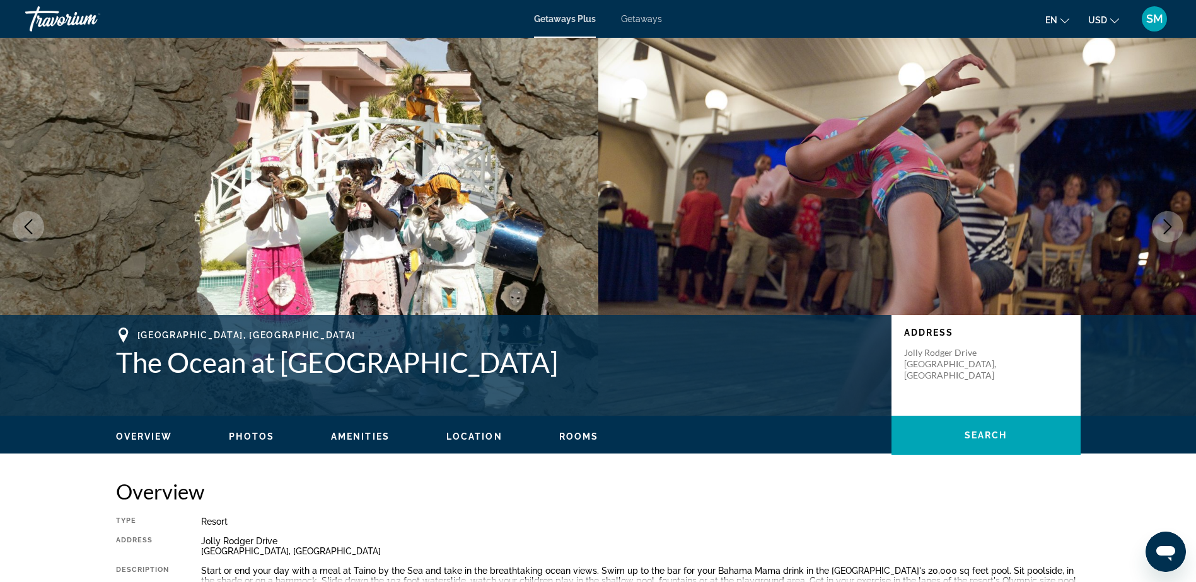
click at [1166, 226] on icon "Next image" at bounding box center [1167, 226] width 15 height 15
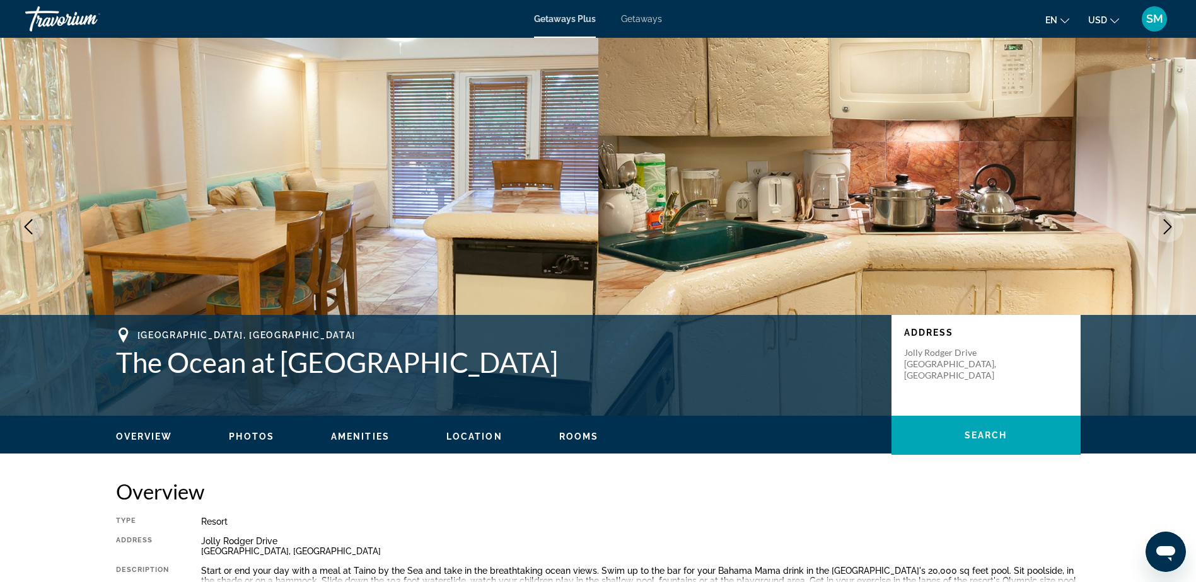
click at [1166, 226] on icon "Next image" at bounding box center [1167, 226] width 15 height 15
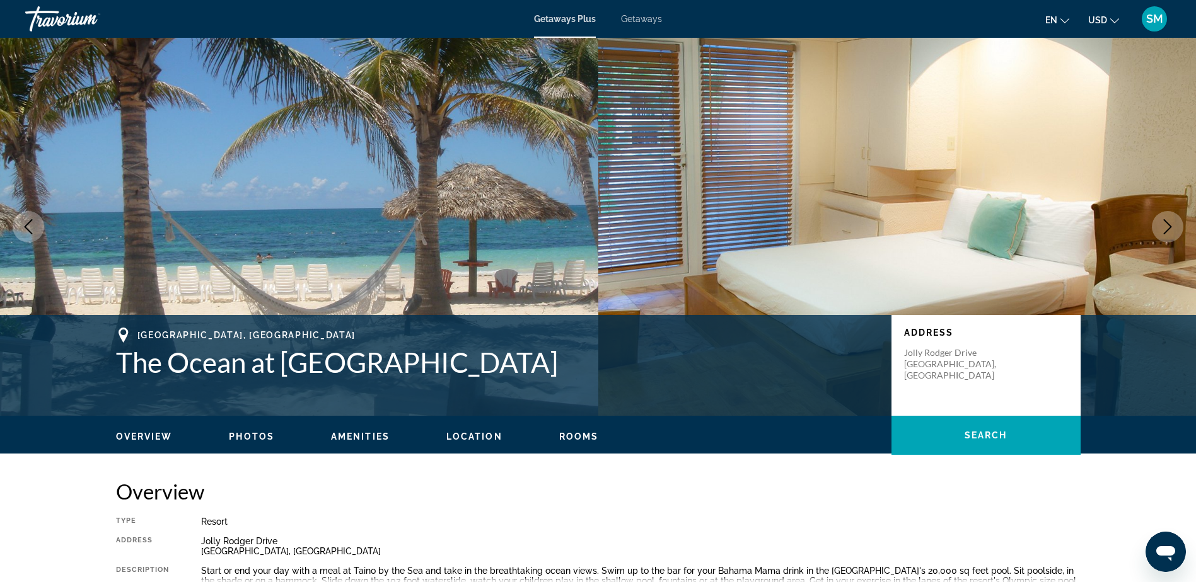
click at [1166, 226] on icon "Next image" at bounding box center [1167, 226] width 15 height 15
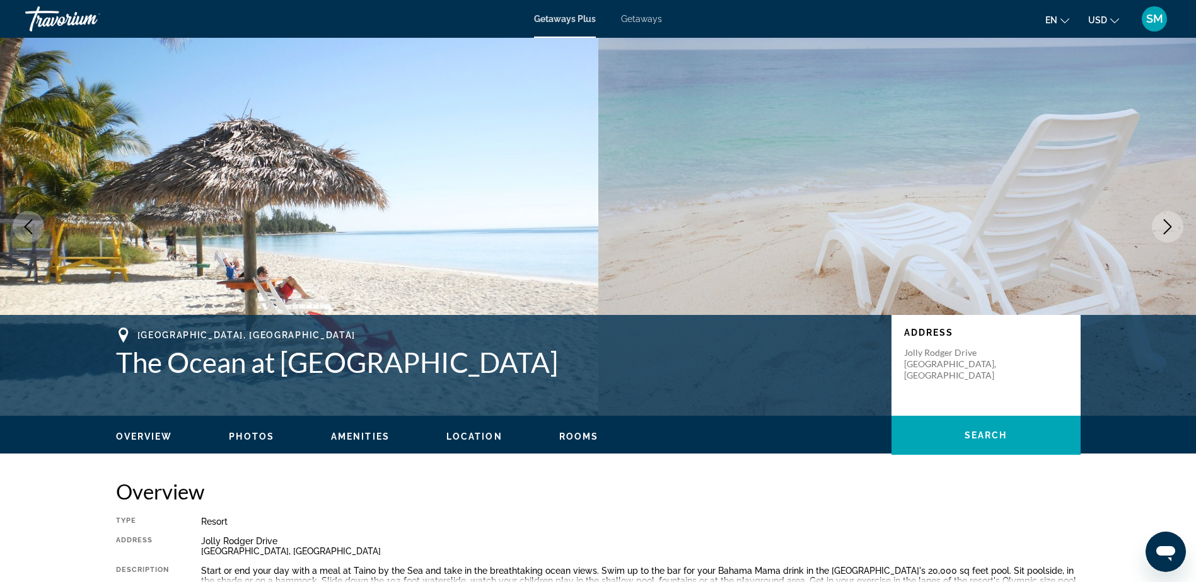
click at [1166, 226] on icon "Next image" at bounding box center [1167, 226] width 15 height 15
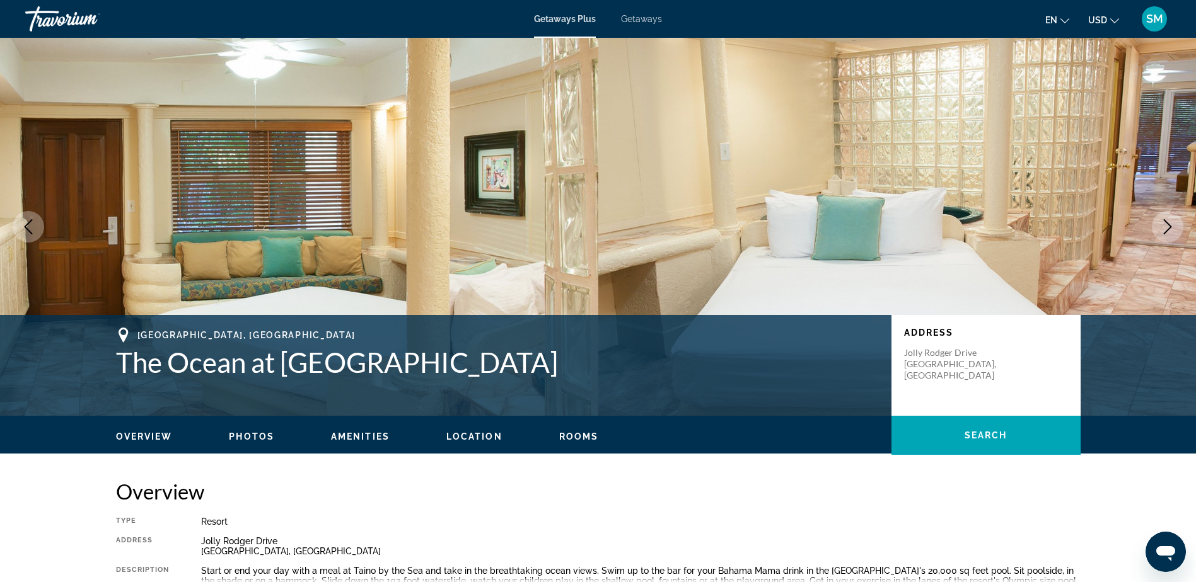
click at [1166, 226] on icon "Next image" at bounding box center [1167, 226] width 15 height 15
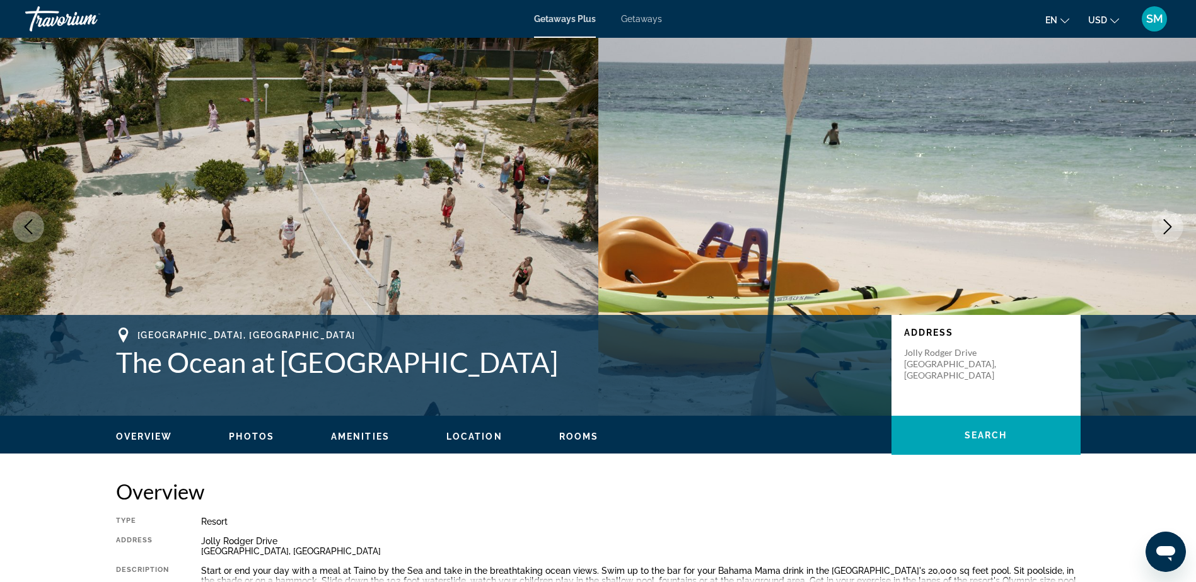
click at [1166, 226] on icon "Next image" at bounding box center [1167, 226] width 15 height 15
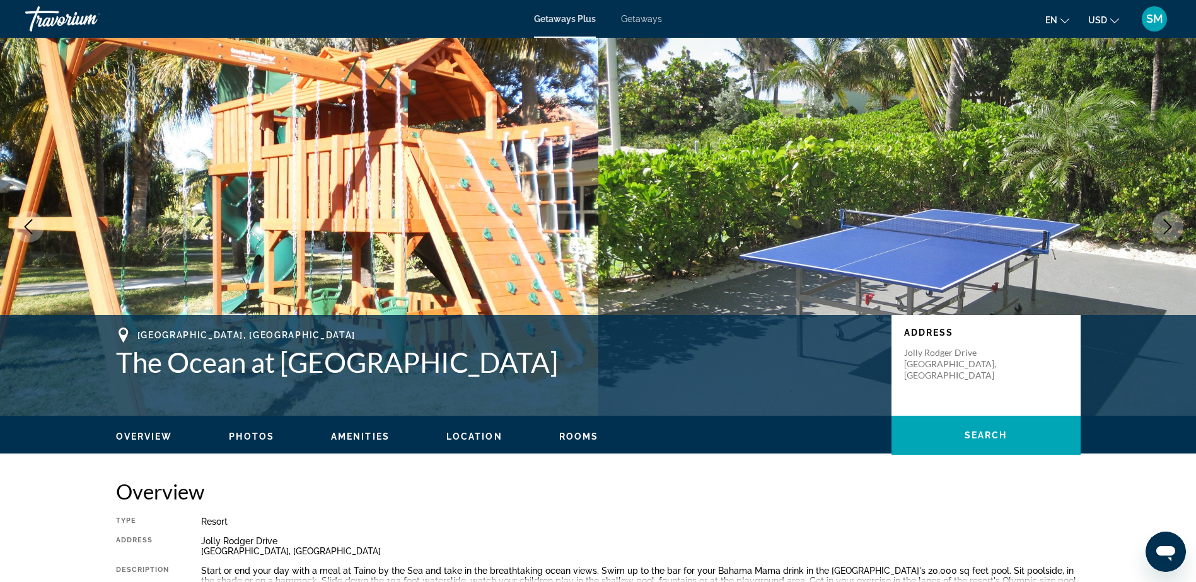
click at [1166, 226] on icon "Next image" at bounding box center [1167, 226] width 15 height 15
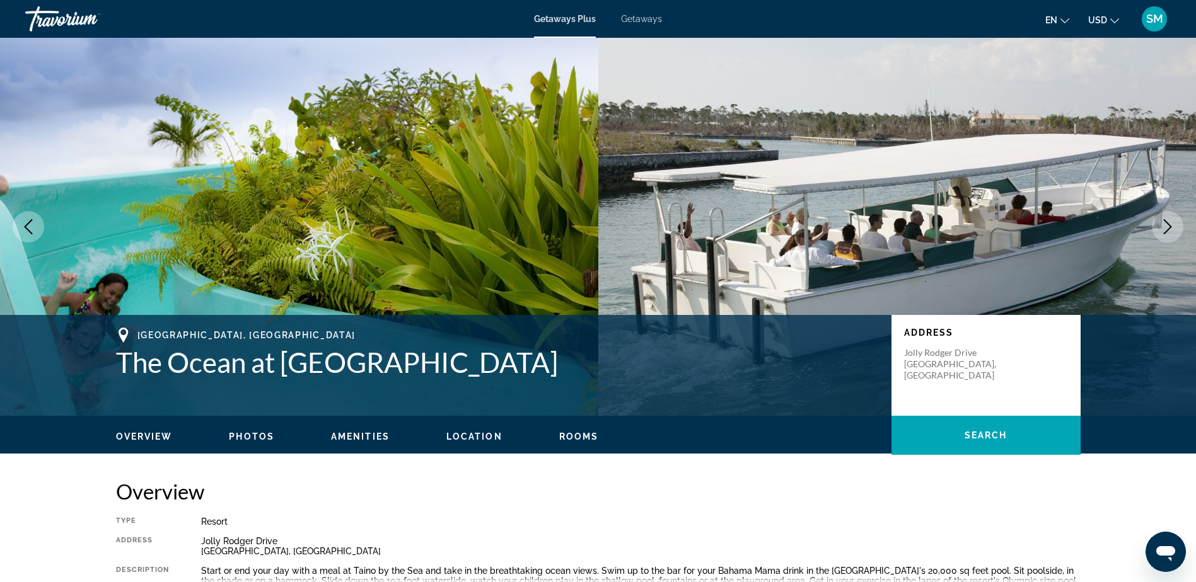
click at [1166, 226] on icon "Next image" at bounding box center [1167, 226] width 15 height 15
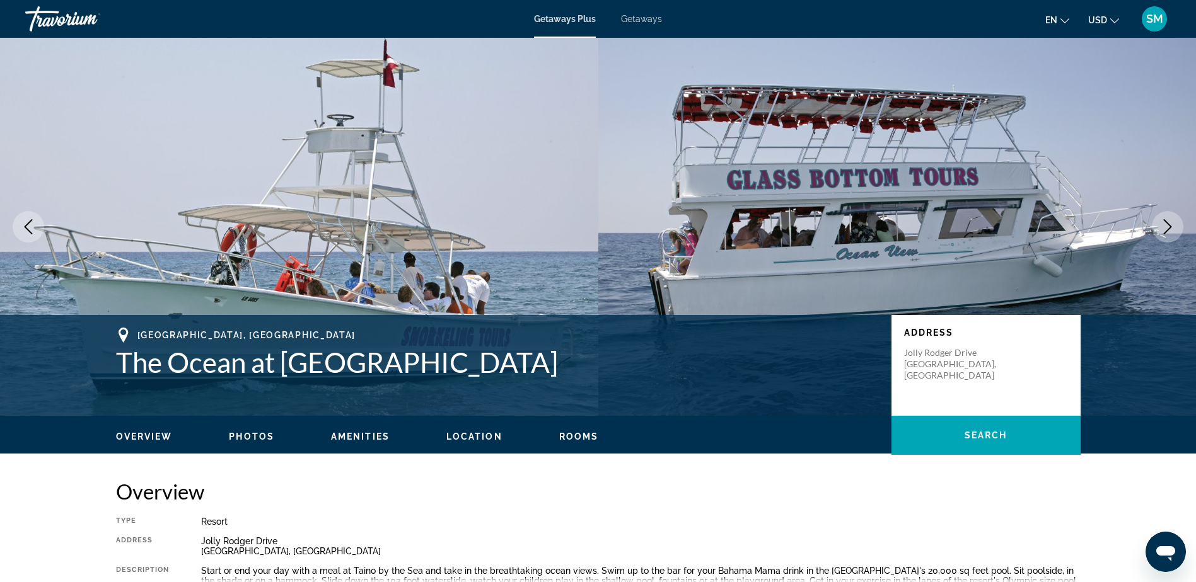
click at [1166, 226] on icon "Next image" at bounding box center [1167, 226] width 15 height 15
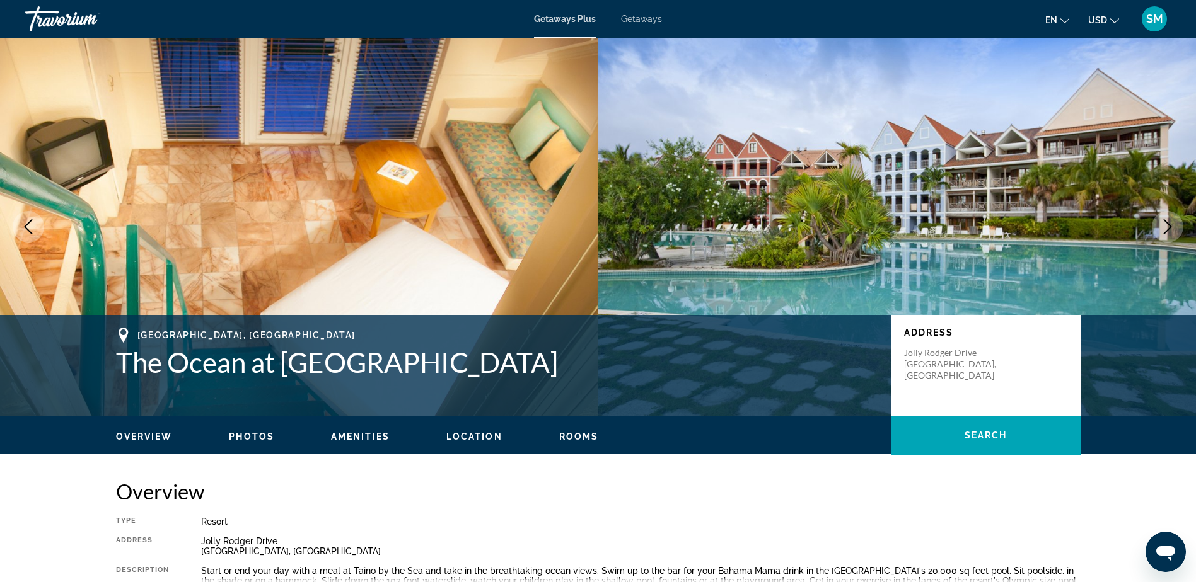
click at [1166, 226] on icon "Next image" at bounding box center [1167, 226] width 15 height 15
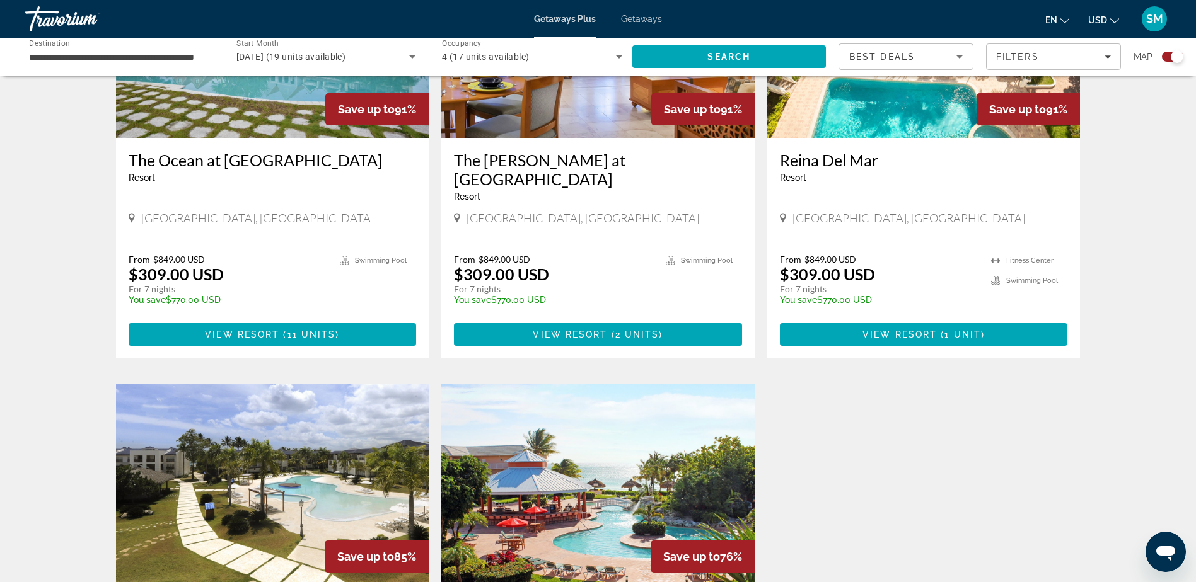
scroll to position [693, 0]
